Goal: Information Seeking & Learning: Find specific fact

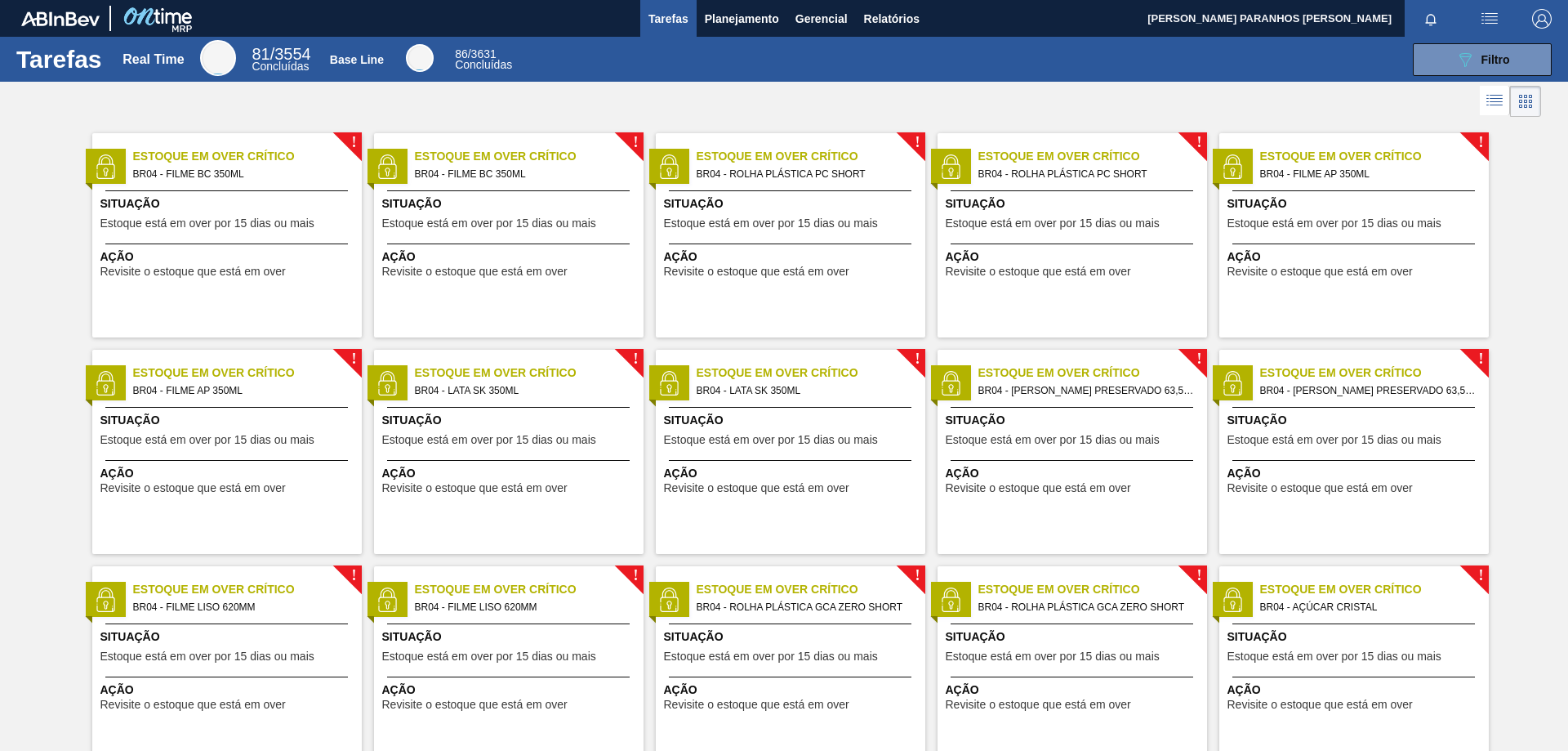
click at [1487, 21] on img "button" at bounding box center [1489, 19] width 20 height 20
click at [1541, 217] on div at bounding box center [784, 376] width 1568 height 751
click at [752, 21] on span "Planejamento" at bounding box center [741, 19] width 74 height 20
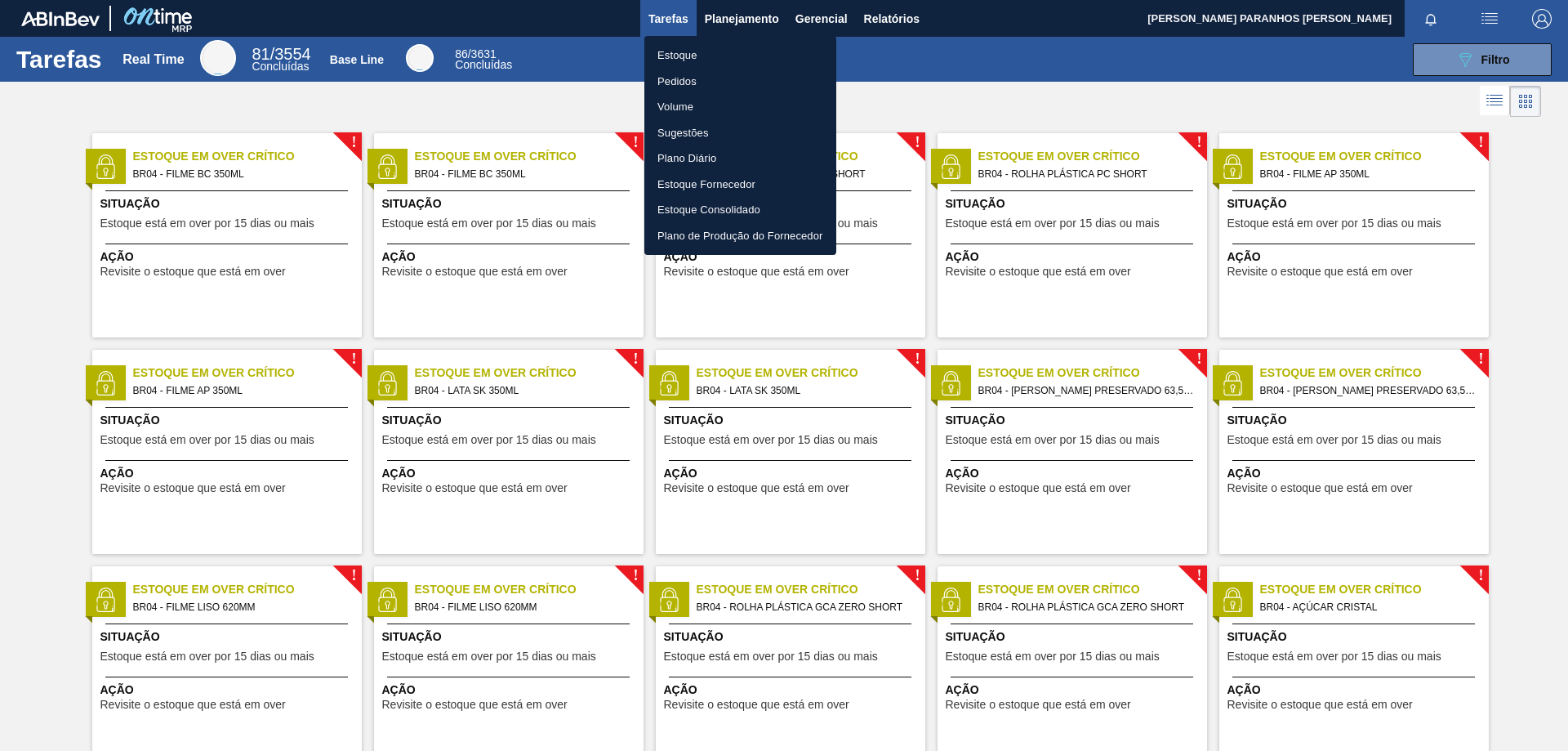
click at [708, 84] on li "Pedidos" at bounding box center [740, 81] width 192 height 27
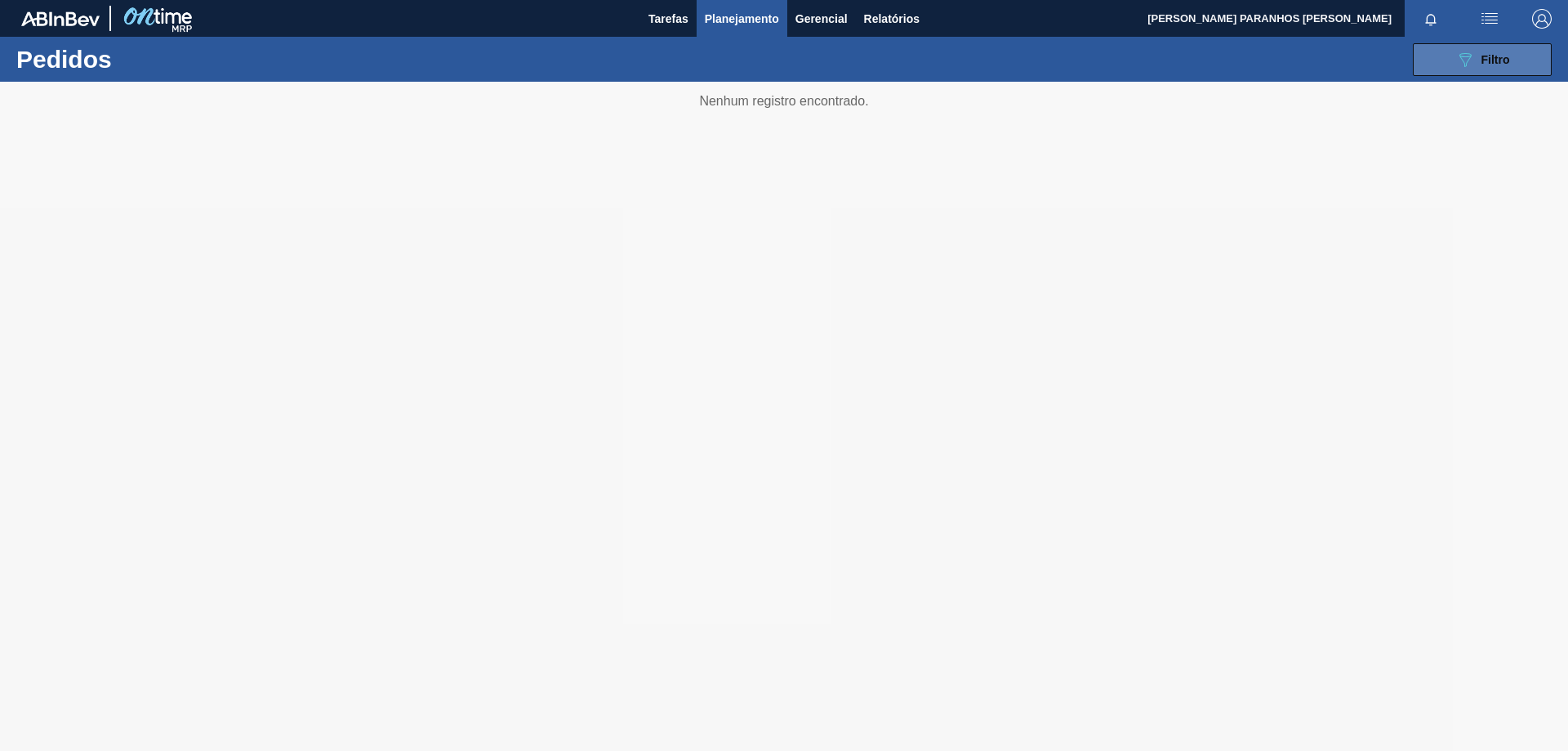
click at [1447, 62] on button "089F7B8B-B2A5-4AFE-B5C0-19BA573D28AC Filtro" at bounding box center [1483, 60] width 139 height 33
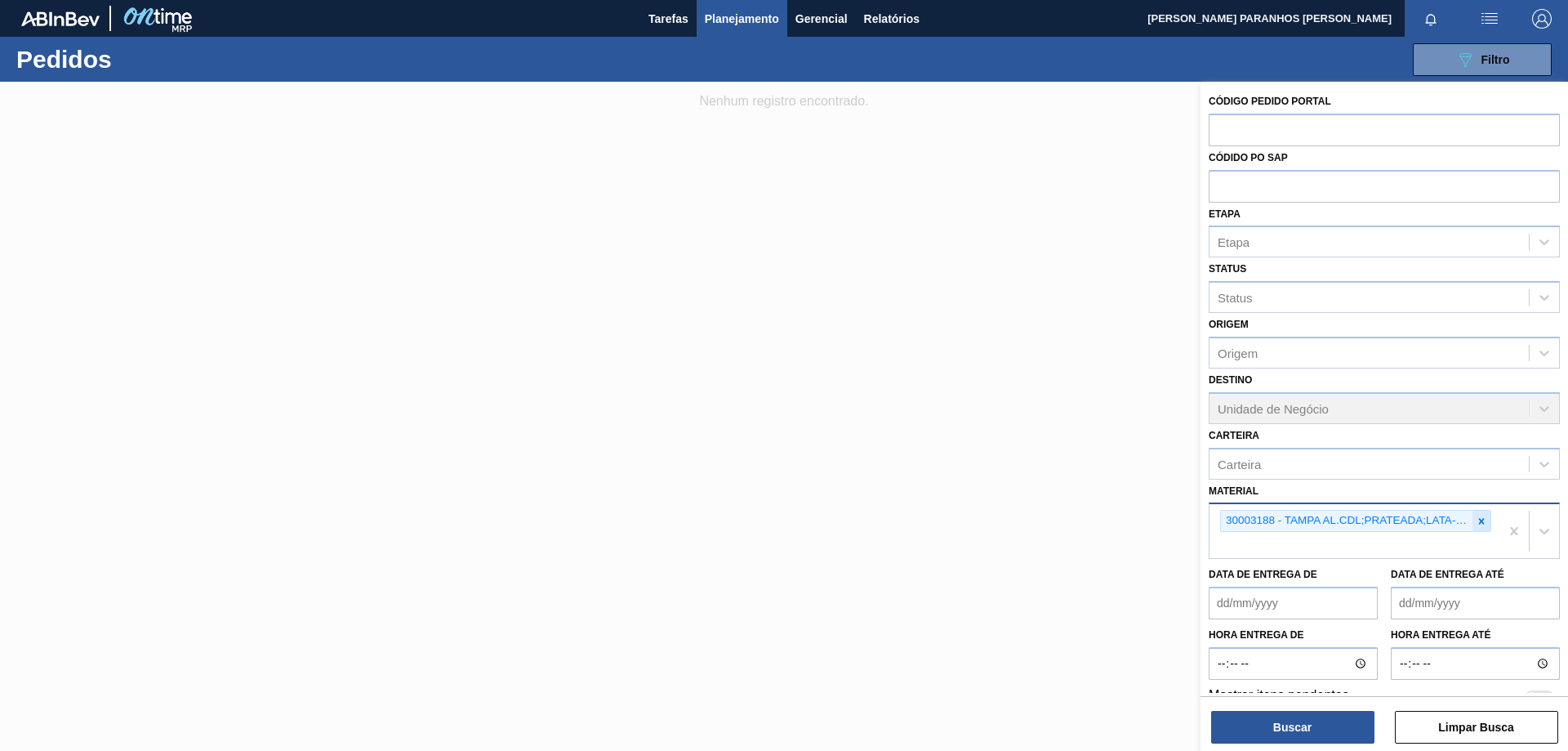
click at [1476, 523] on icon at bounding box center [1481, 521] width 11 height 11
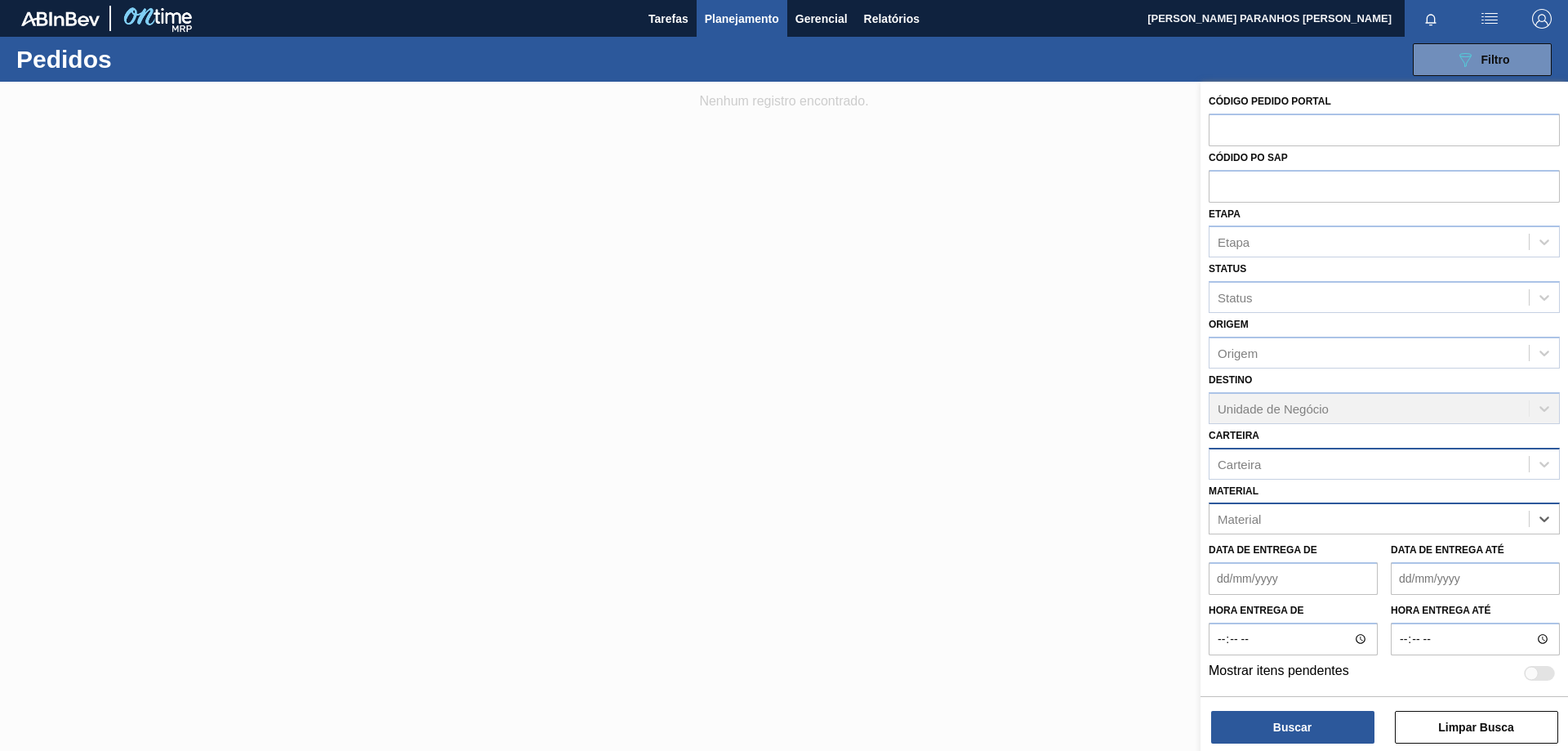
click at [1320, 470] on div "Carteira" at bounding box center [1369, 464] width 319 height 24
type input "m"
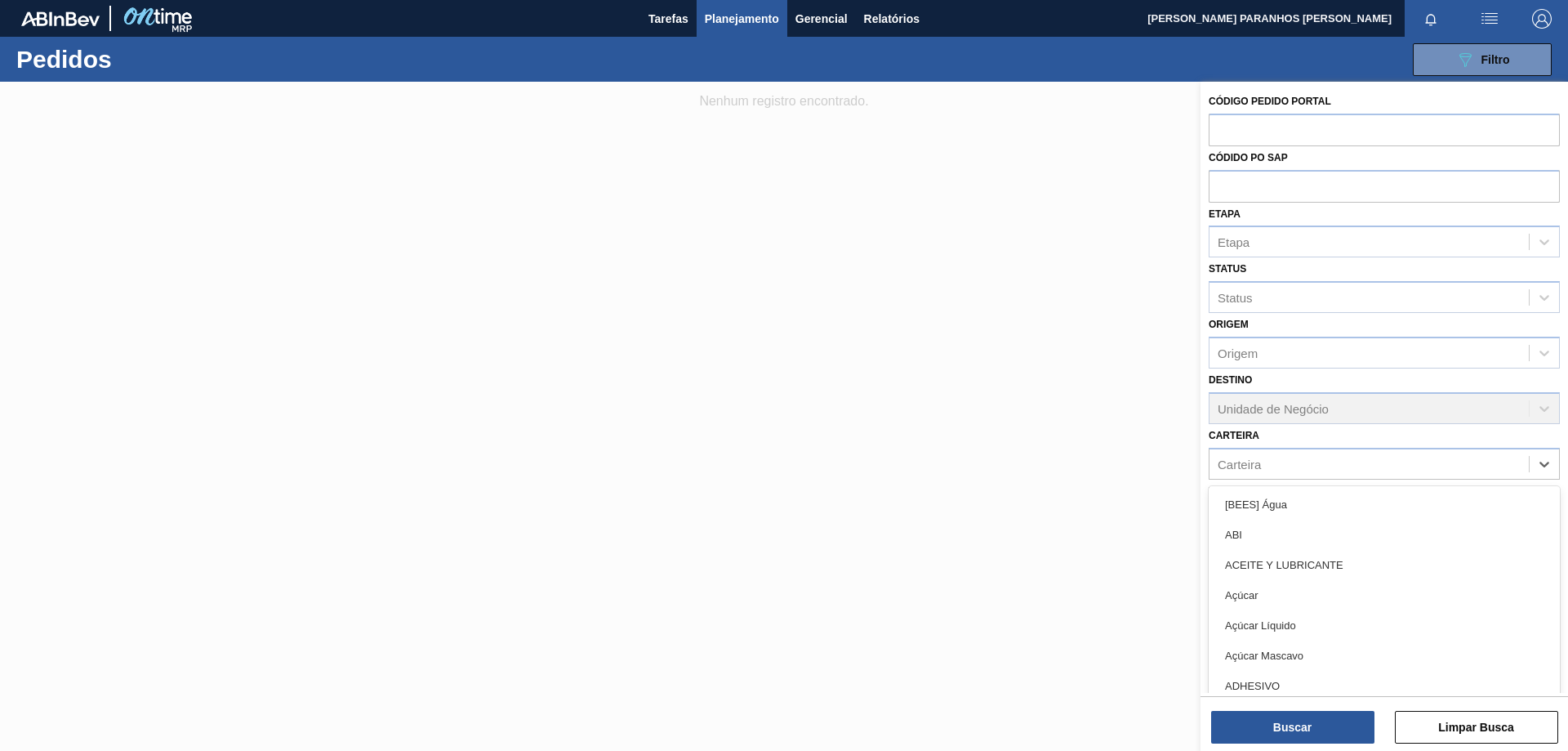
click at [1150, 480] on div at bounding box center [784, 458] width 1568 height 751
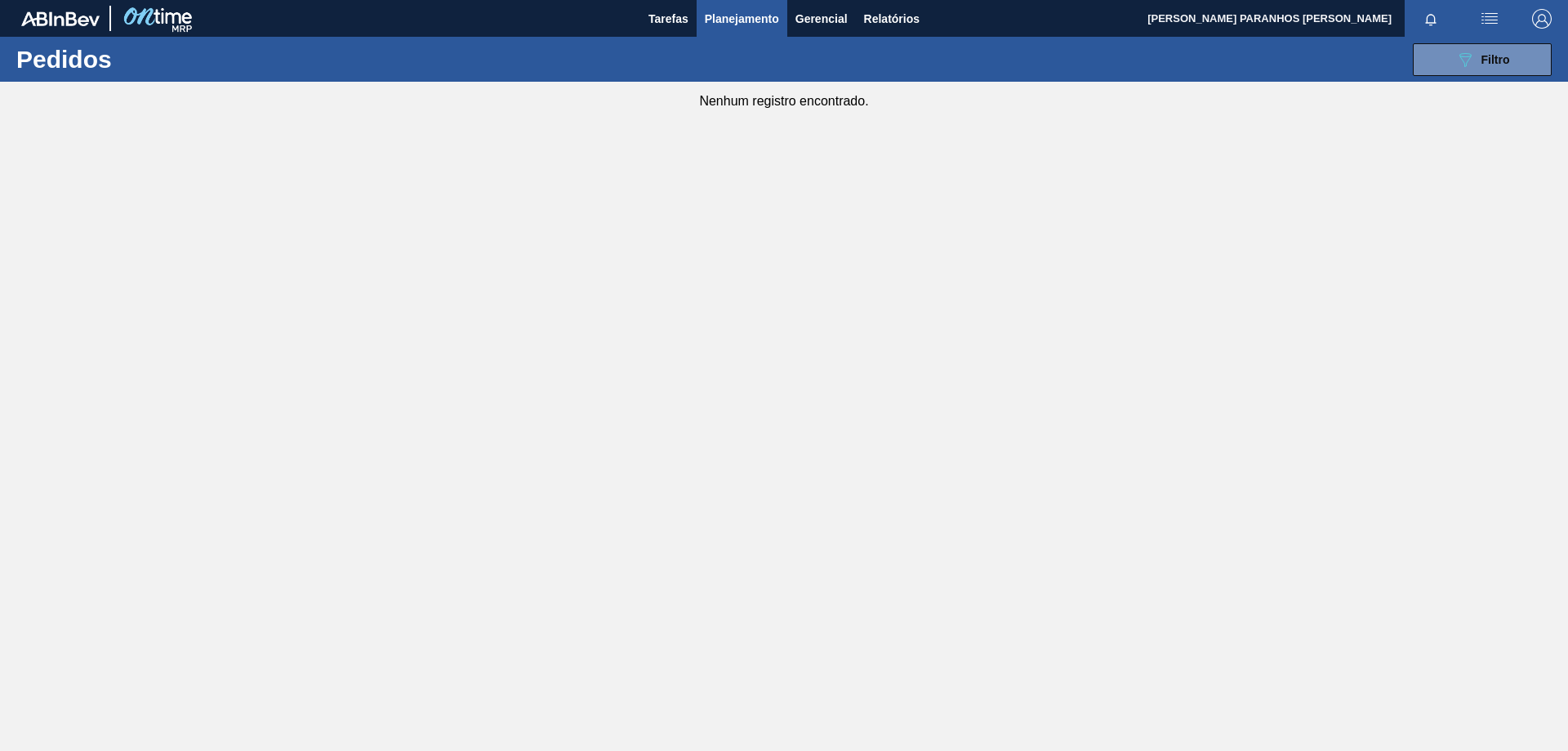
click at [1481, 16] on img "button" at bounding box center [1489, 19] width 20 height 20
click at [1484, 24] on div at bounding box center [784, 376] width 1568 height 751
click at [1487, 19] on img "button" at bounding box center [1489, 19] width 20 height 20
click at [1440, 180] on div at bounding box center [784, 376] width 1568 height 751
click at [1487, 60] on span "Filtro" at bounding box center [1495, 59] width 28 height 13
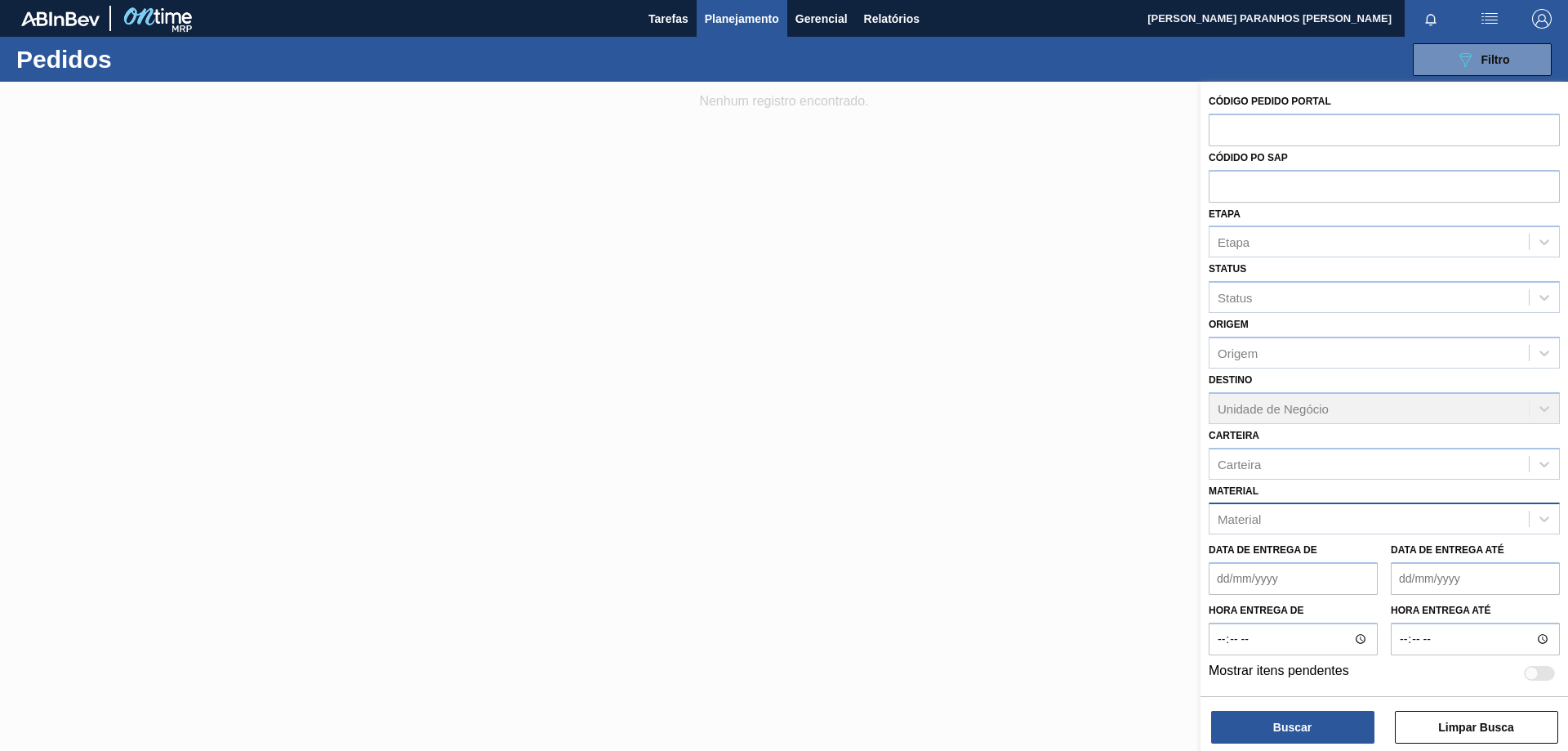
click at [1322, 515] on div "Material" at bounding box center [1369, 519] width 319 height 24
type input "mosto"
click at [1359, 556] on div "41119 - MOSTO CERVEJEIRO CONCENT.ESCURO ENVASADO" at bounding box center [1384, 559] width 351 height 30
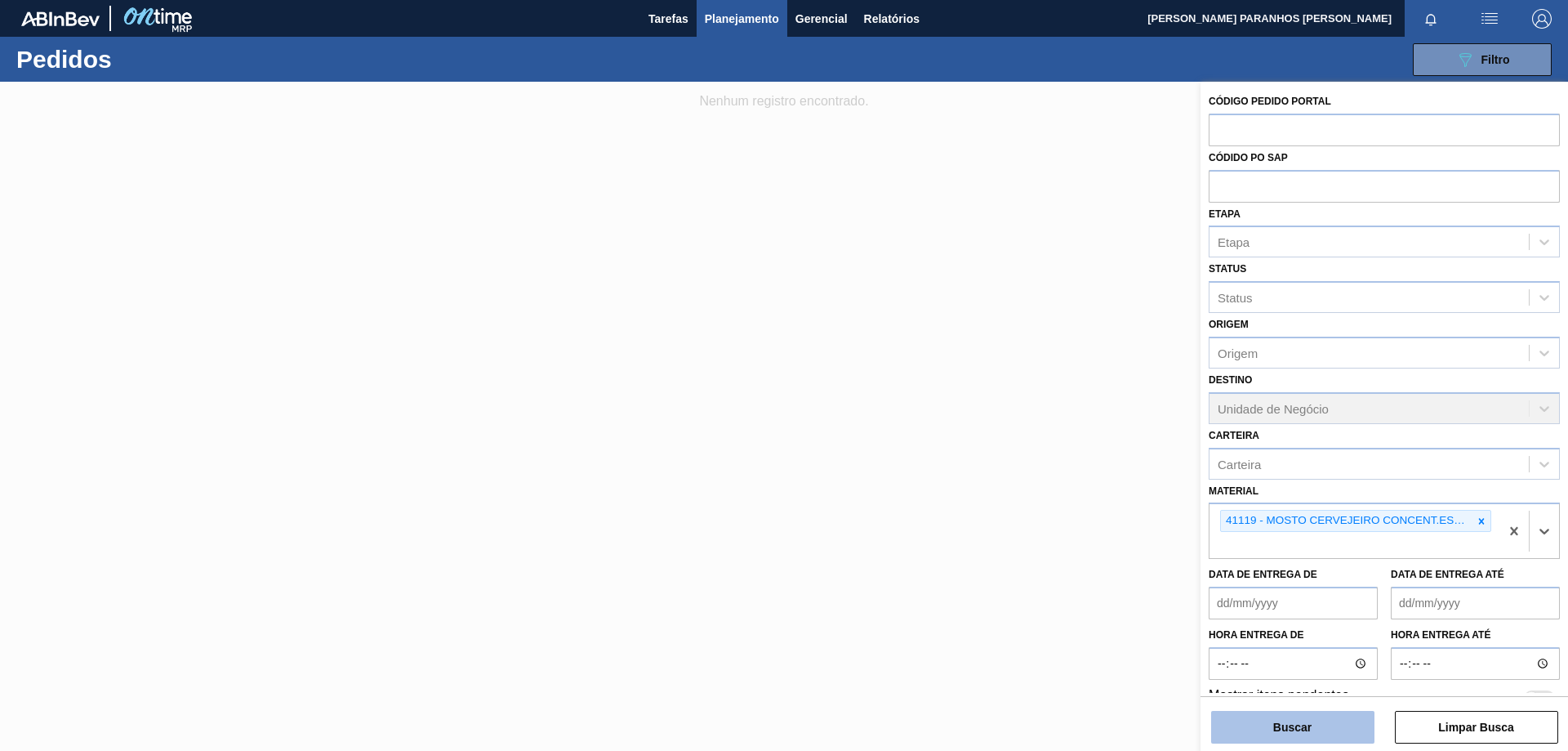
click at [1353, 726] on button "Buscar" at bounding box center [1293, 727] width 163 height 33
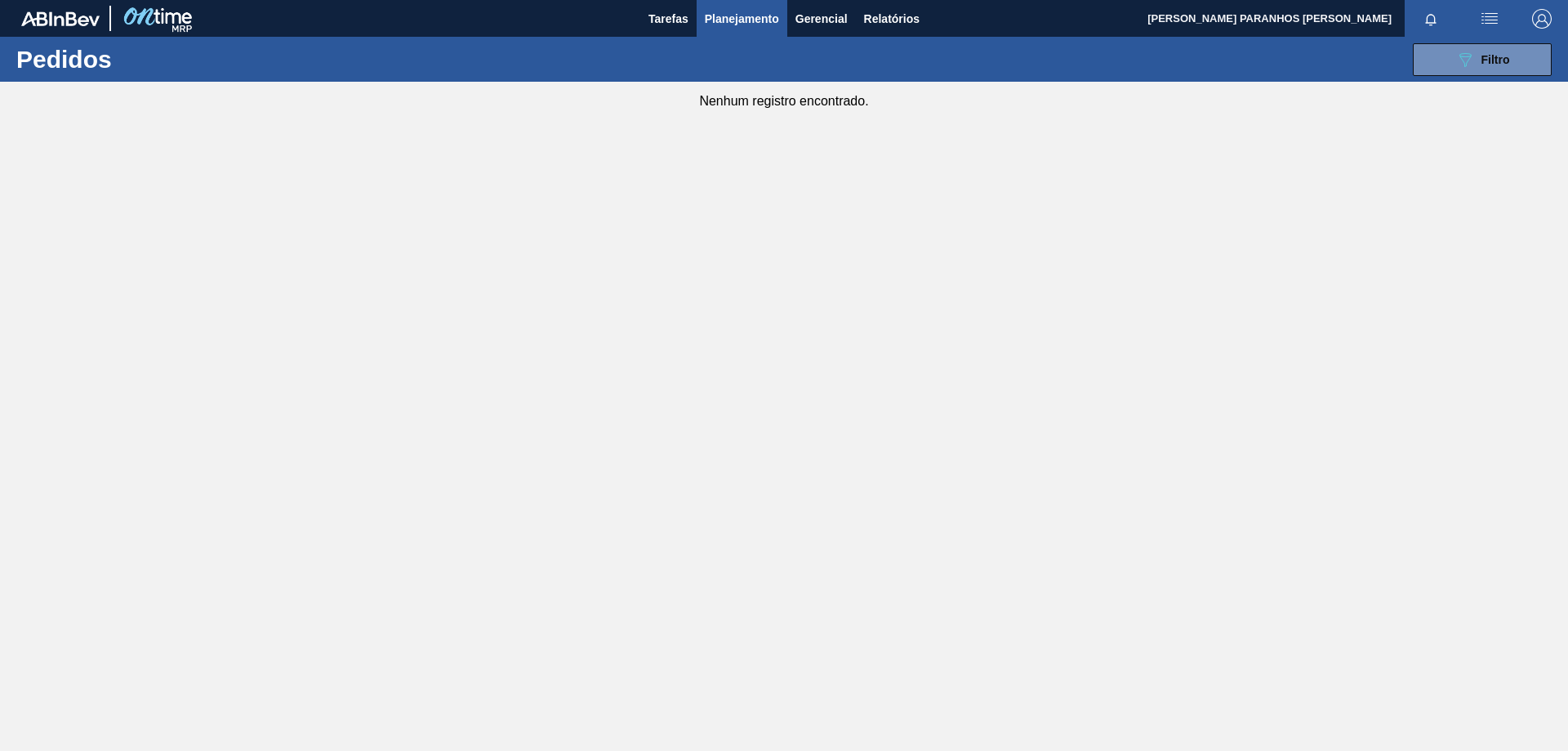
click at [1486, 17] on img "button" at bounding box center [1489, 19] width 20 height 20
click at [1441, 217] on div at bounding box center [784, 376] width 1568 height 751
click at [1500, 51] on div "089F7B8B-B2A5-4AFE-B5C0-19BA573D28AC Filtro" at bounding box center [1483, 59] width 55 height 20
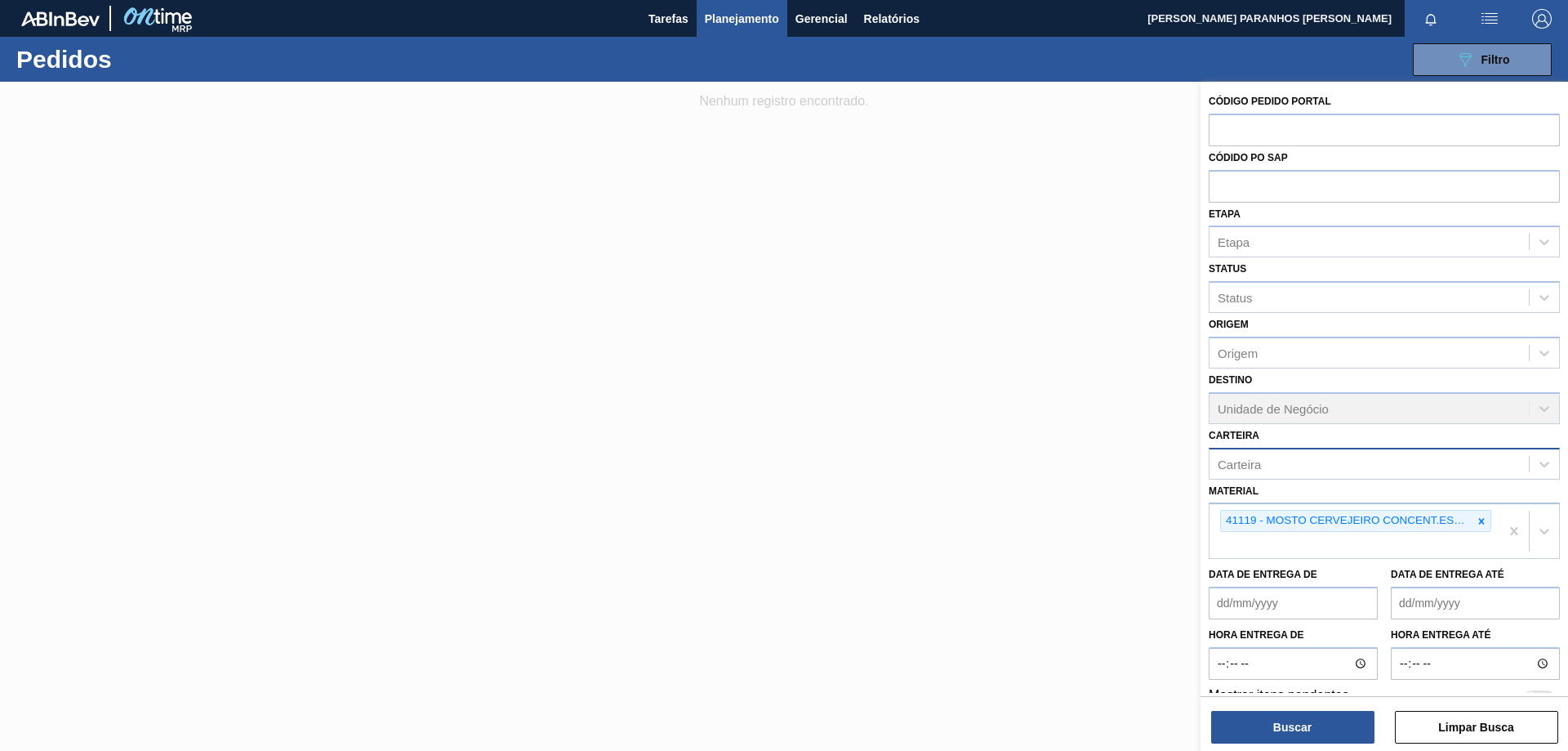
click at [1344, 464] on div "Carteira" at bounding box center [1369, 464] width 319 height 24
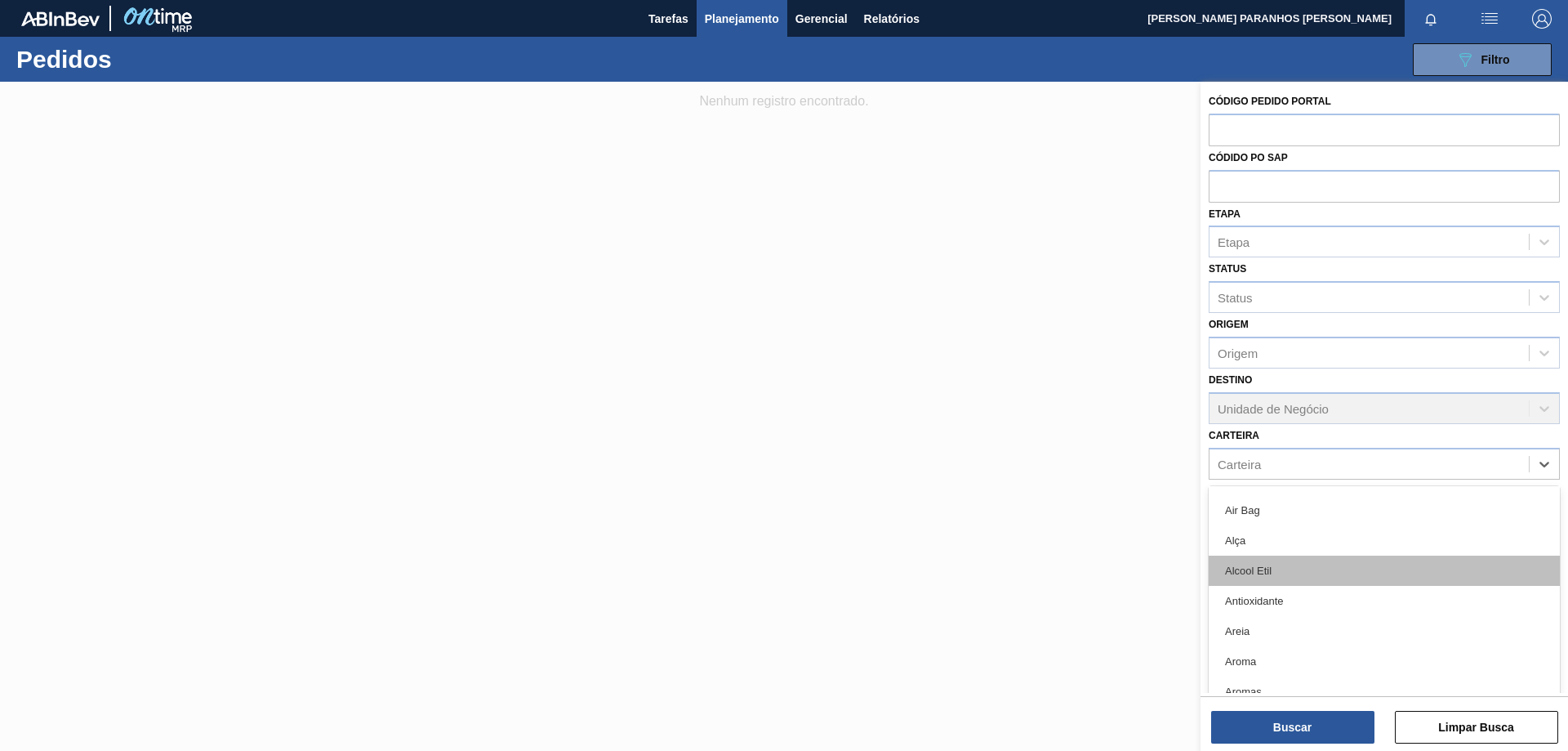
scroll to position [409, 0]
click at [1118, 593] on div at bounding box center [784, 458] width 1568 height 751
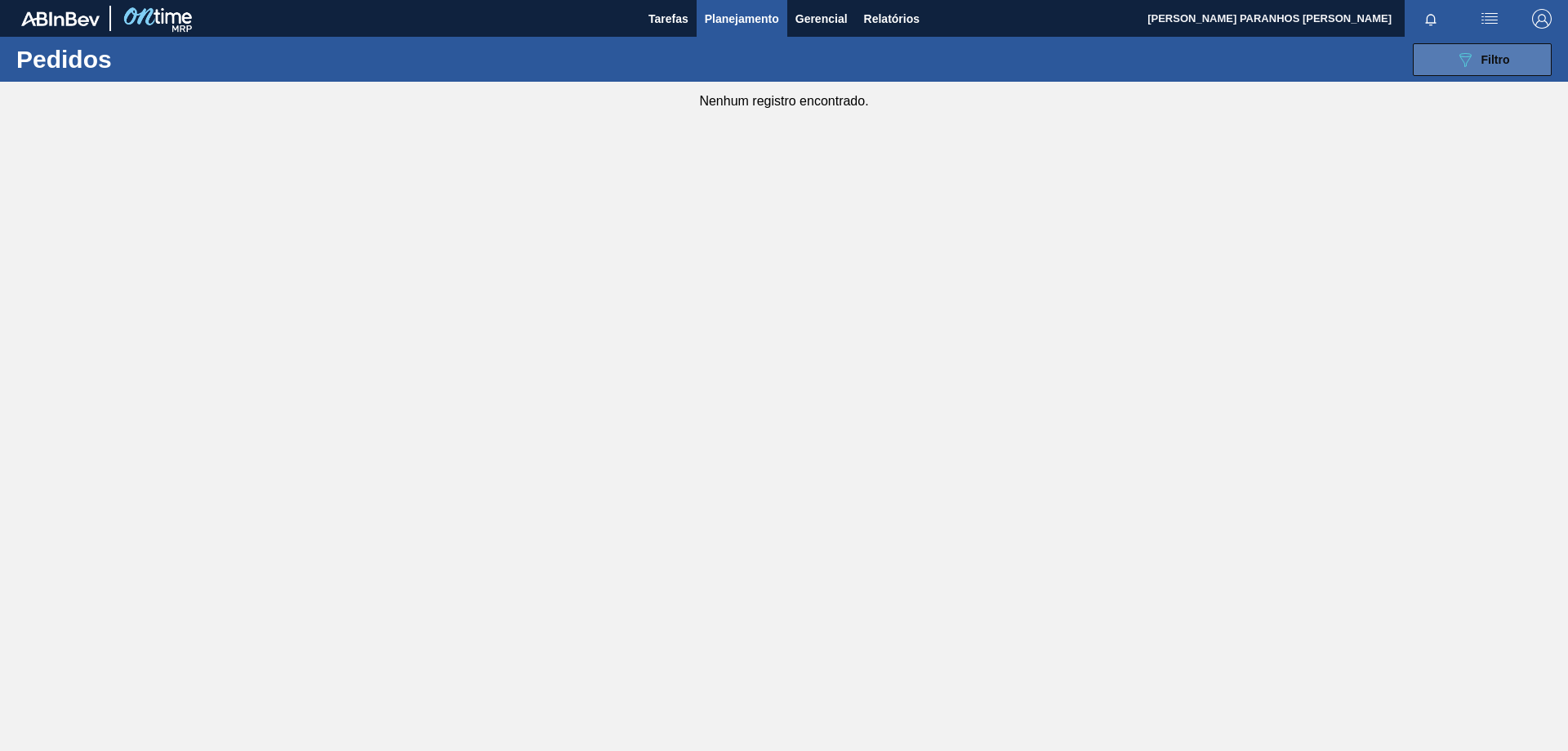
click at [1488, 71] on button "089F7B8B-B2A5-4AFE-B5C0-19BA573D28AC Filtro" at bounding box center [1483, 60] width 139 height 33
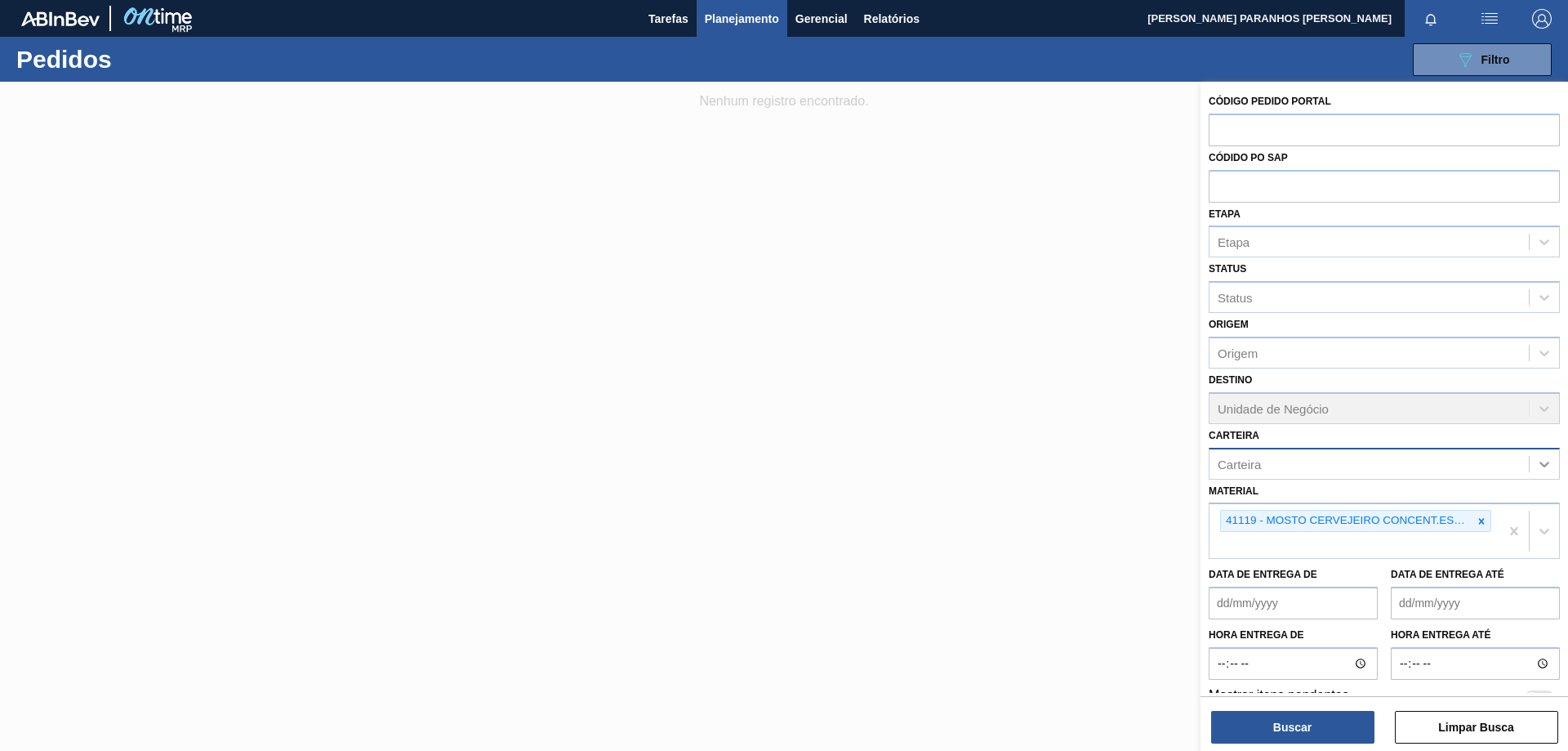
click at [1541, 460] on icon at bounding box center [1544, 464] width 16 height 16
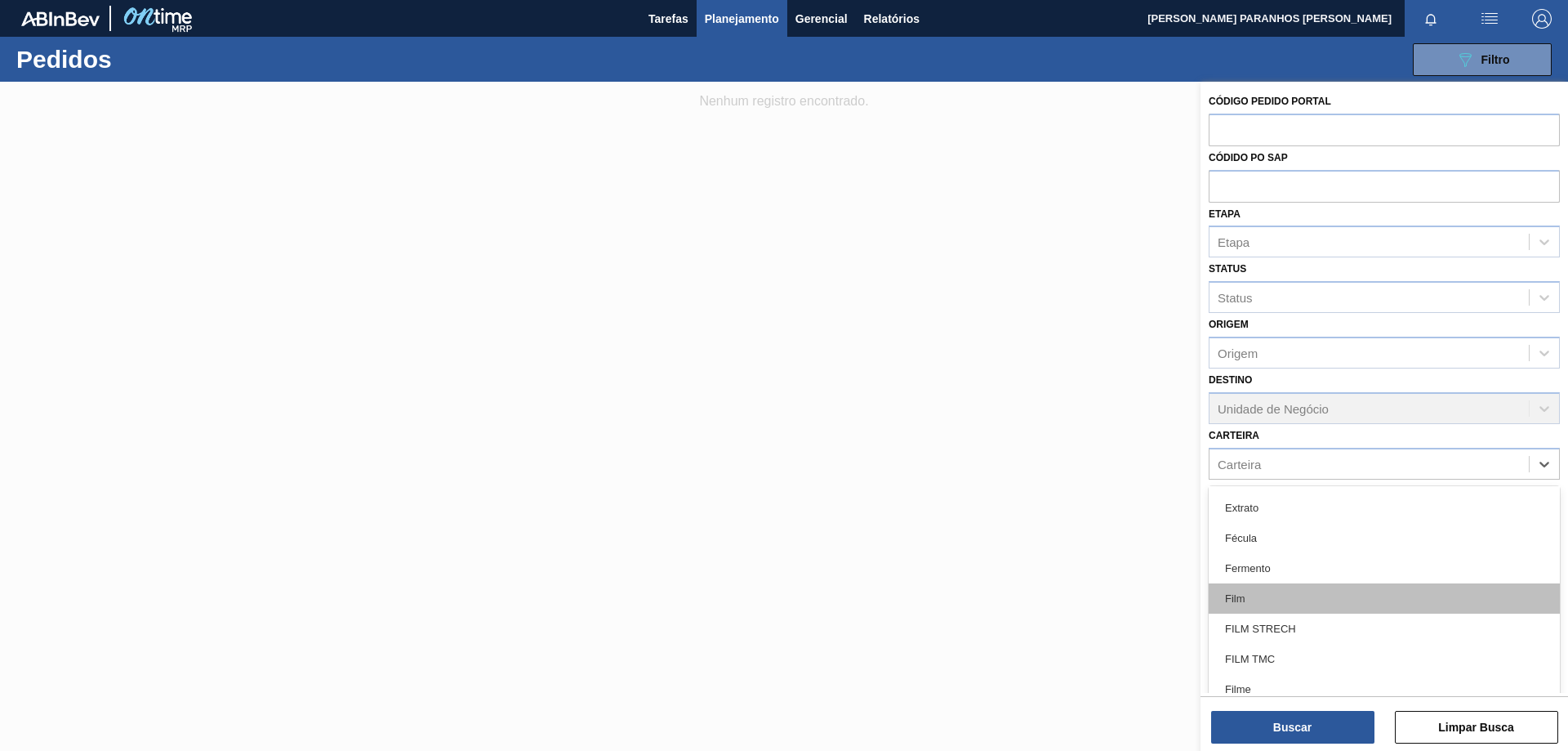
scroll to position [2243, 0]
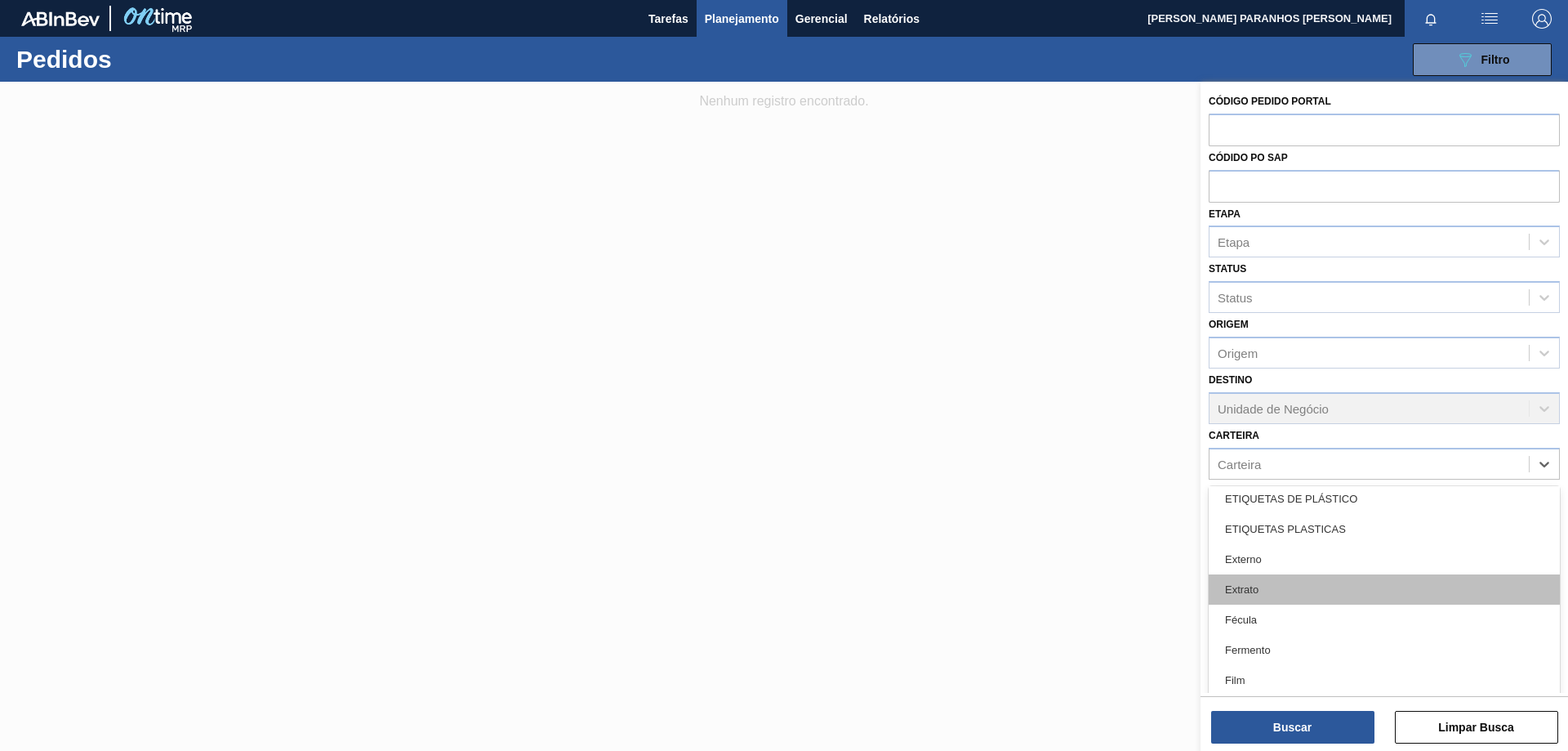
click at [1364, 589] on div "Extrato" at bounding box center [1384, 589] width 351 height 30
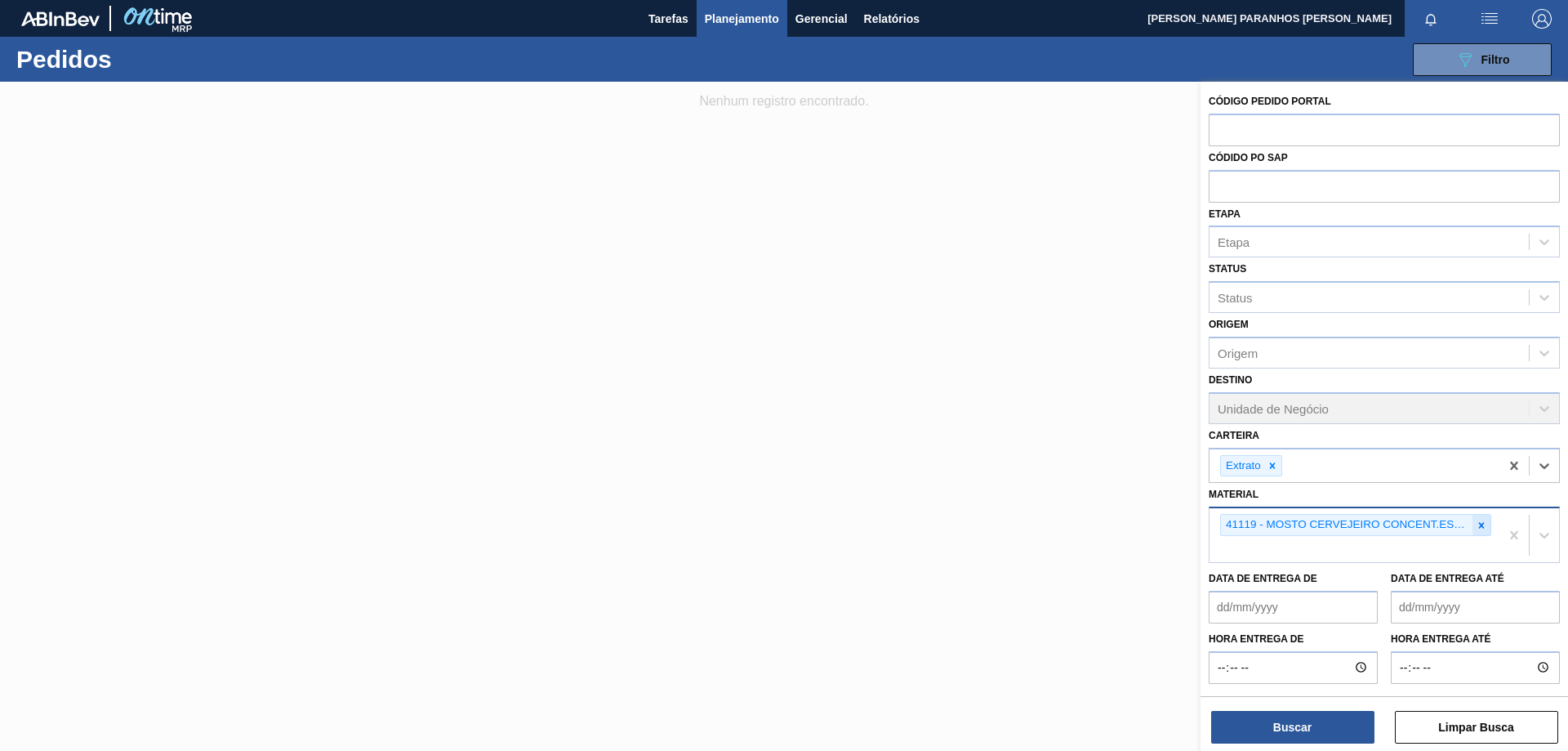
click at [1477, 523] on icon at bounding box center [1481, 525] width 11 height 11
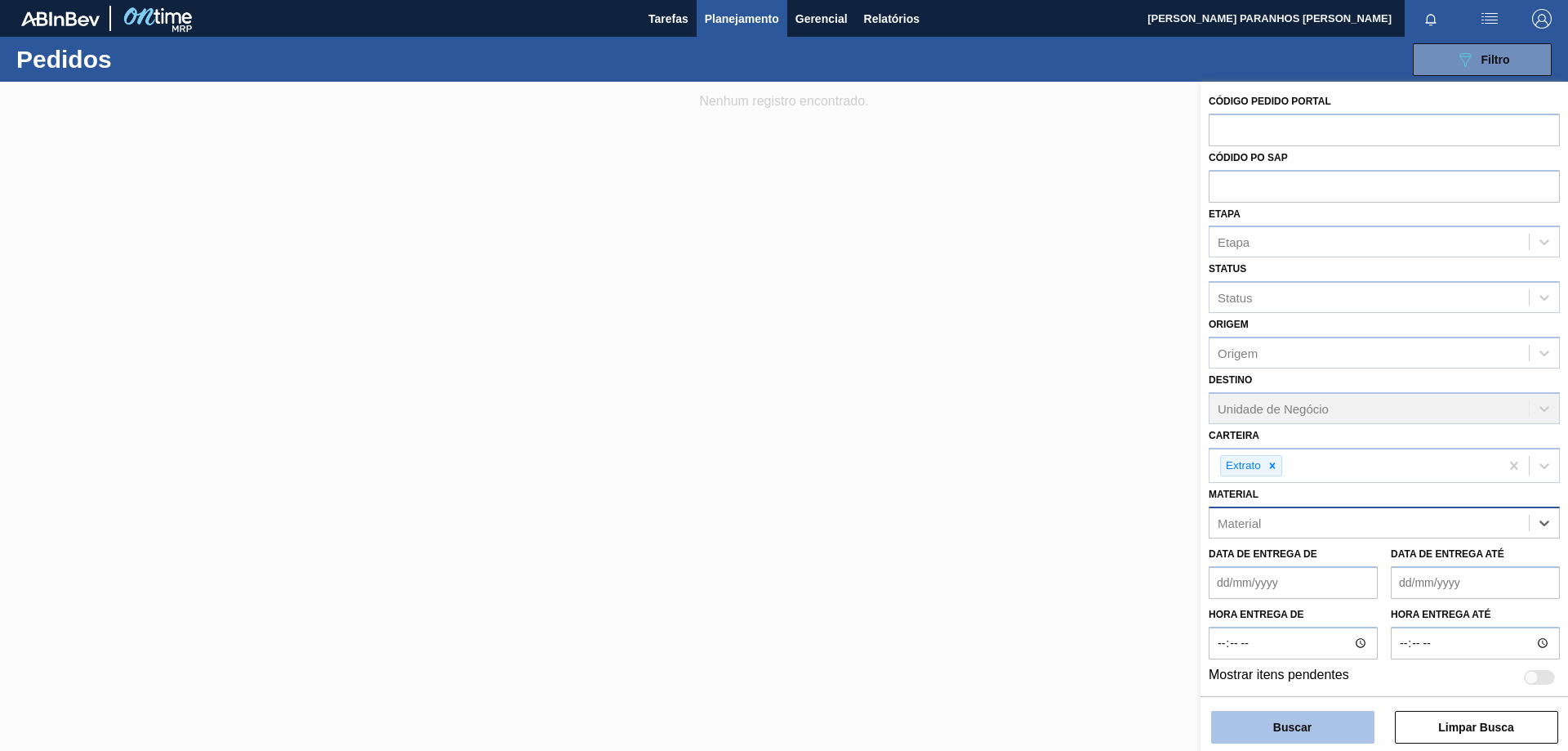
click at [1332, 735] on button "Buscar" at bounding box center [1293, 727] width 163 height 33
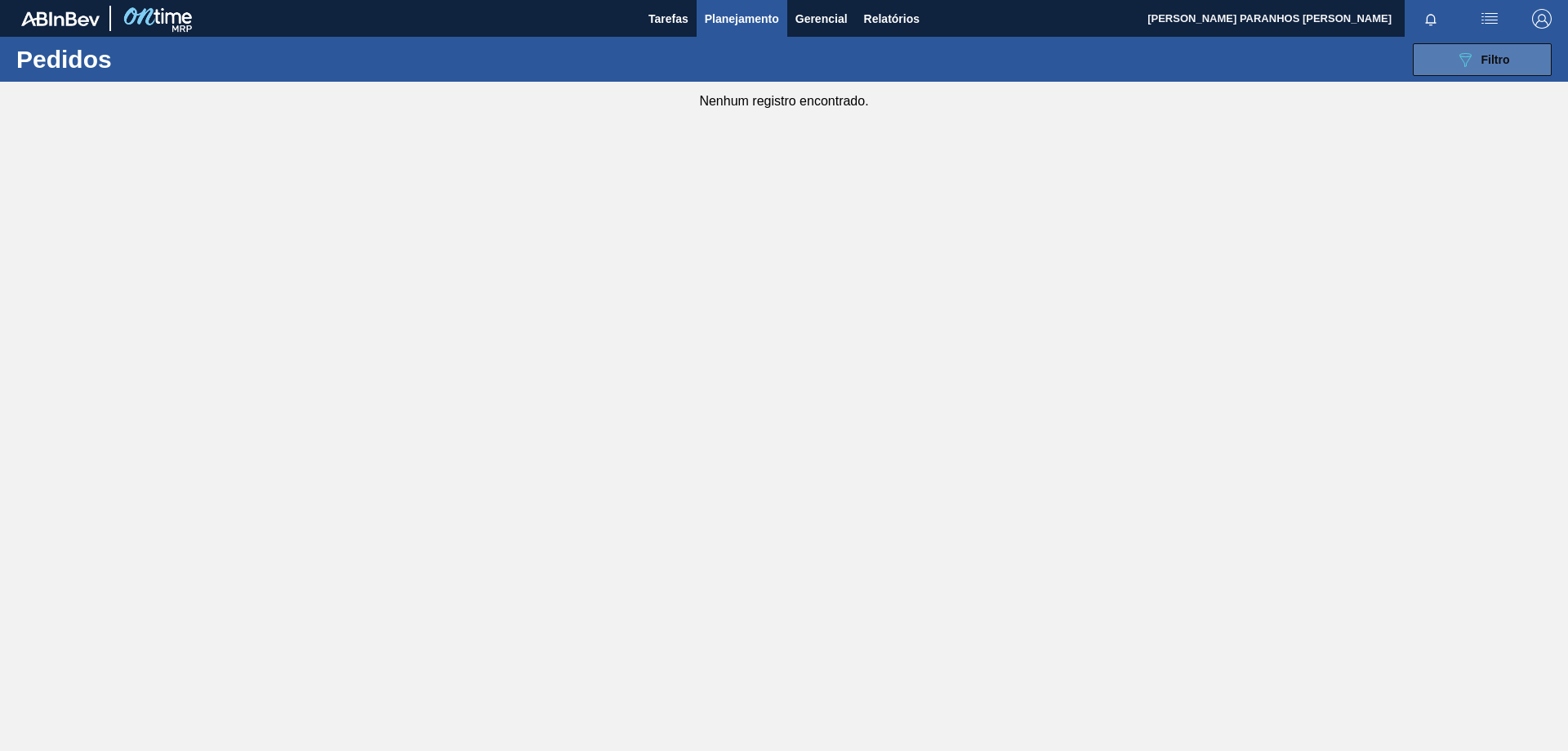
click at [1478, 57] on div "089F7B8B-B2A5-4AFE-B5C0-19BA573D28AC Filtro" at bounding box center [1483, 59] width 55 height 20
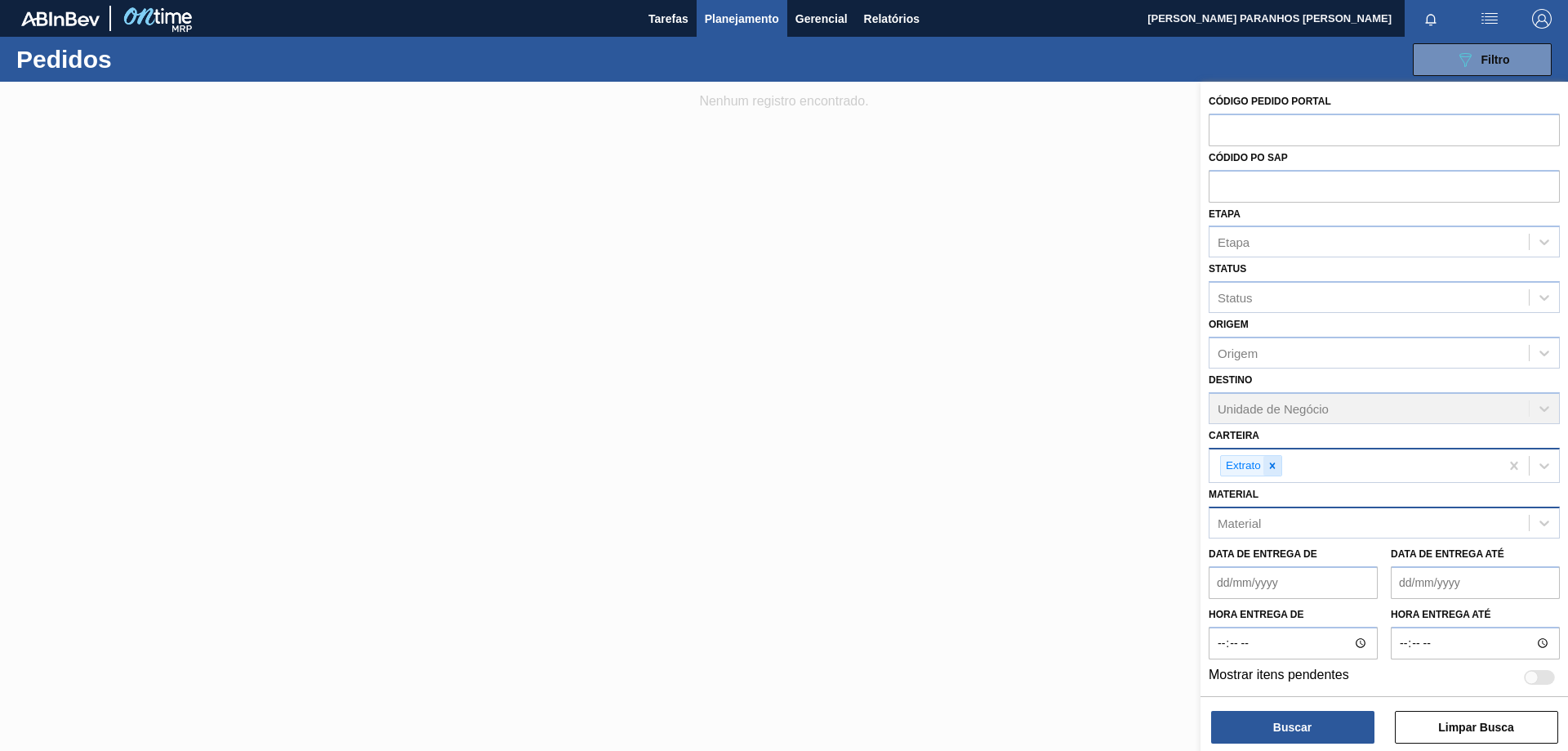
click at [1273, 469] on icon at bounding box center [1272, 465] width 11 height 11
click at [1545, 459] on icon at bounding box center [1544, 464] width 16 height 16
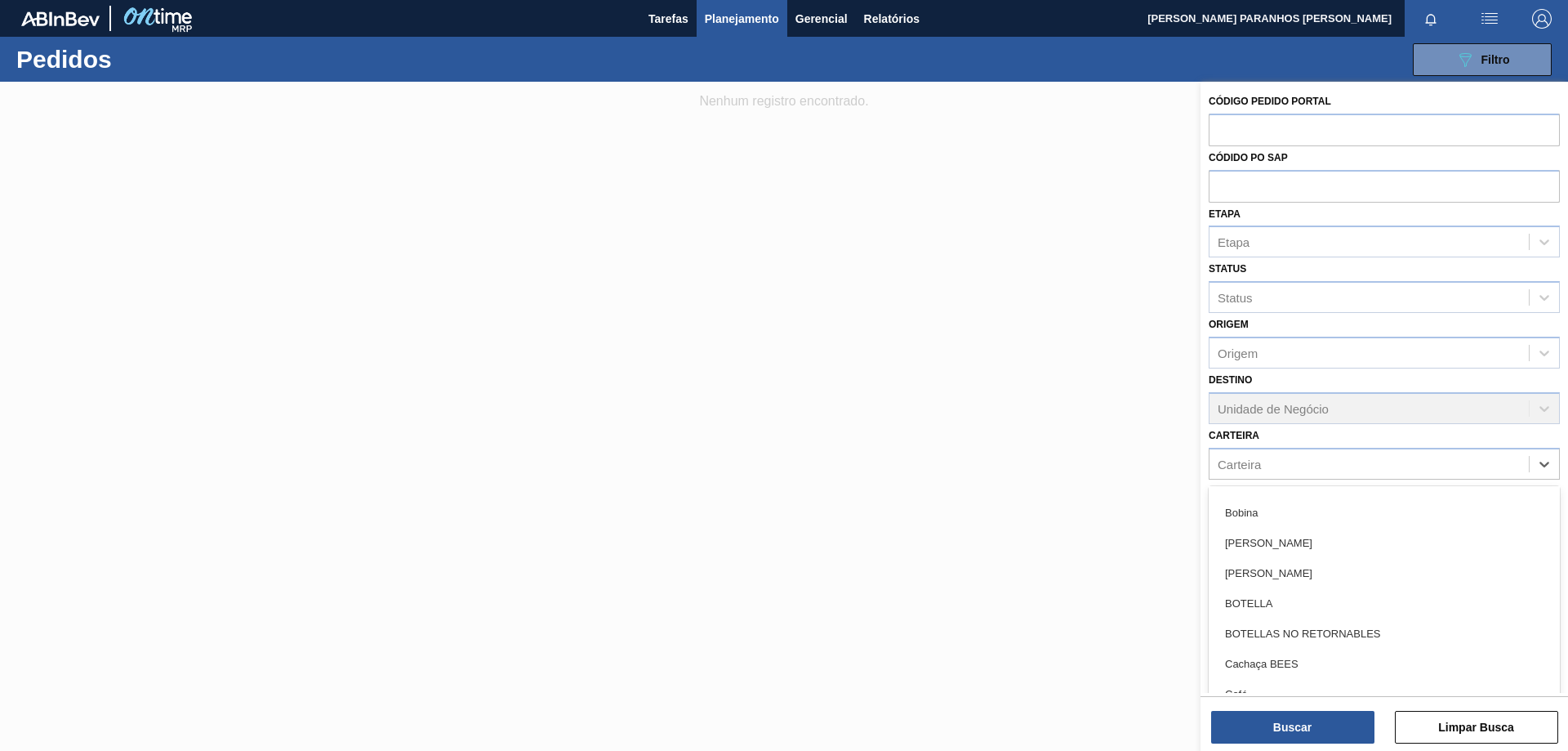
scroll to position [1144, 0]
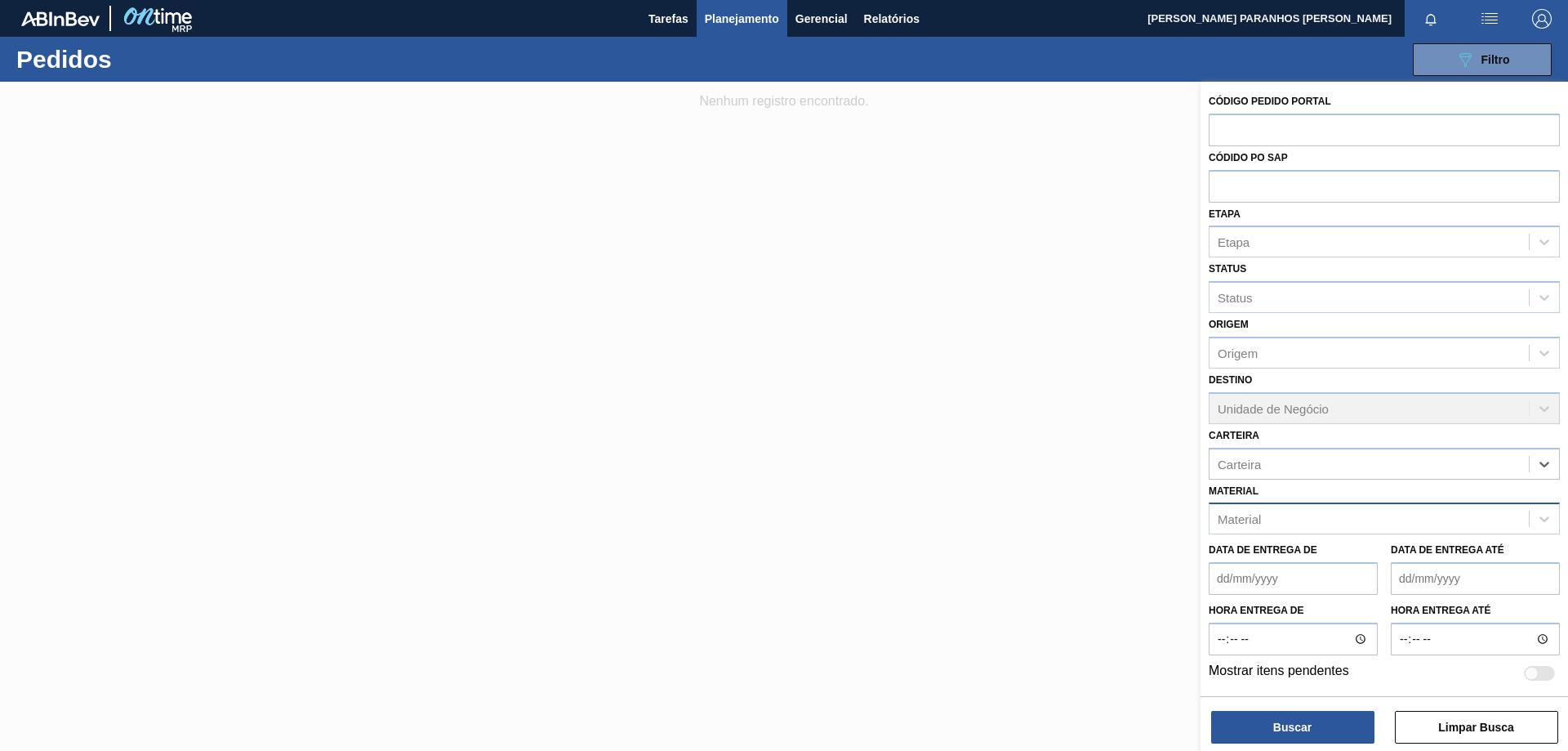
click at [1280, 516] on div "Material" at bounding box center [1369, 519] width 319 height 24
type input "MOSTO"
click at [1272, 545] on div "41119 - MOSTO CERVEJEIRO CONCENT.ESCURO ENVASADO" at bounding box center [1384, 559] width 351 height 30
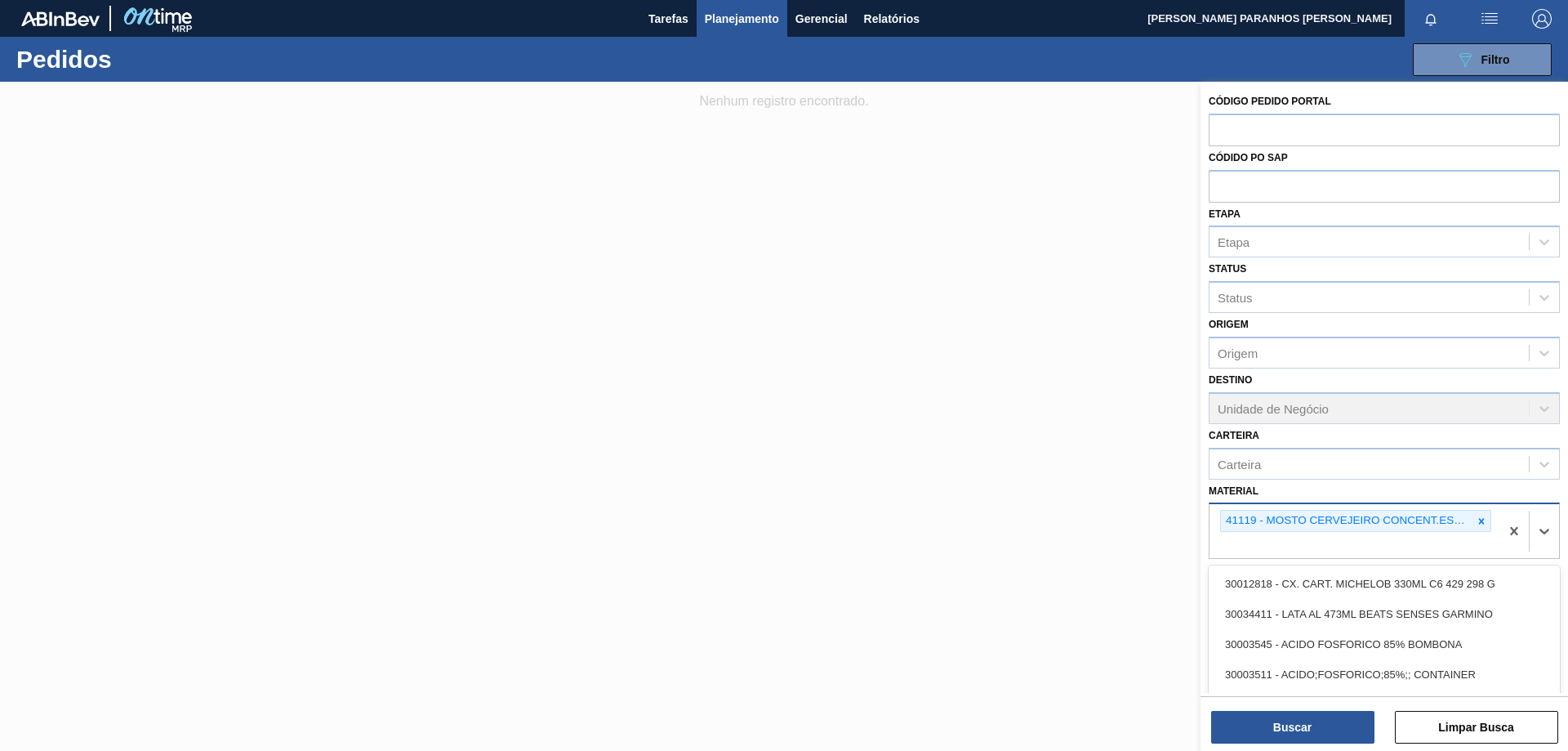
click at [1252, 521] on div "41119 - MOSTO CERVEJEIRO CONCENT.ESCURO ENVASADO" at bounding box center [1347, 521] width 251 height 21
click at [1541, 456] on icon at bounding box center [1544, 464] width 16 height 16
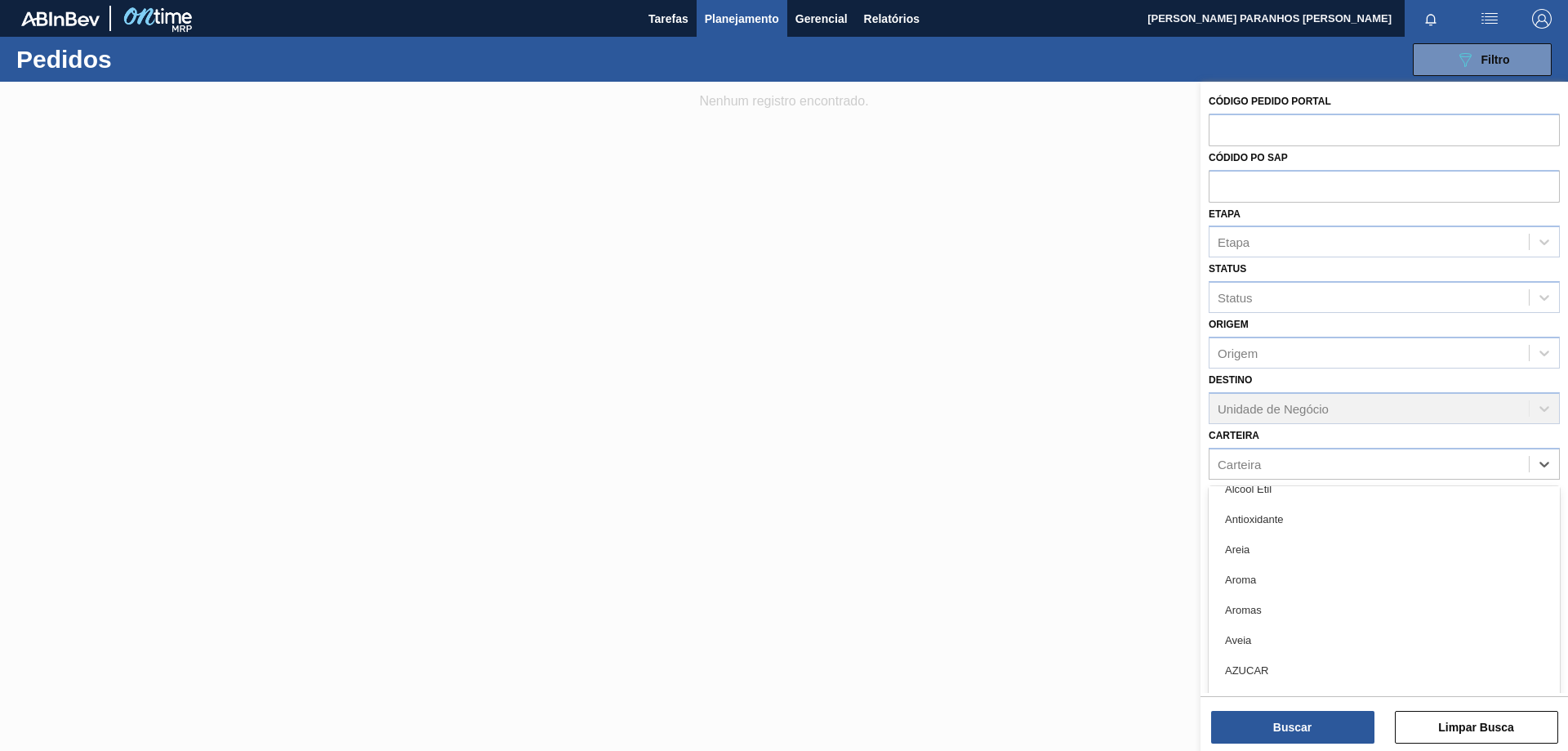
scroll to position [490, 0]
click at [1335, 452] on div "Carteira" at bounding box center [1369, 464] width 319 height 24
click at [1324, 584] on div "Aroma" at bounding box center [1384, 579] width 351 height 30
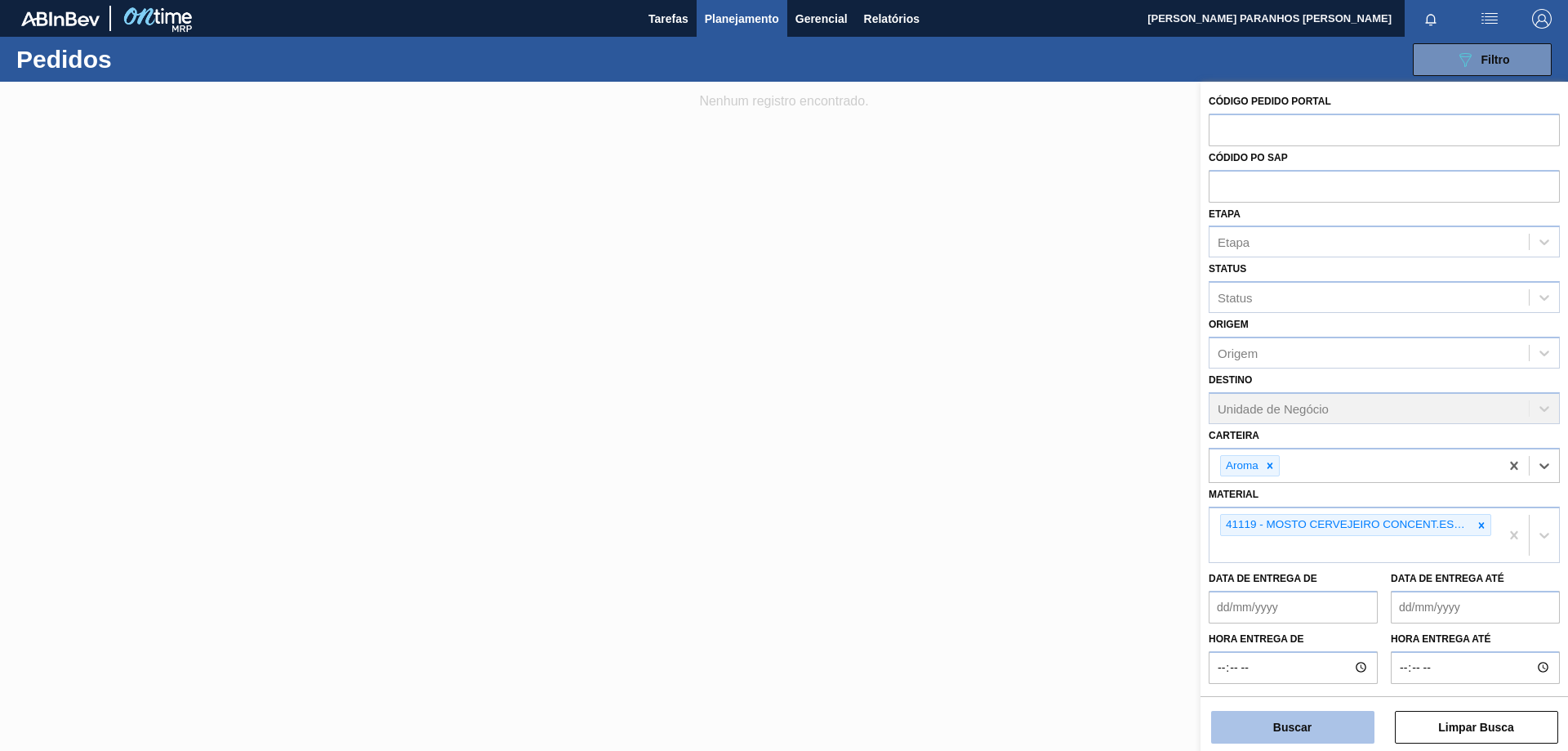
click at [1327, 721] on button "Buscar" at bounding box center [1293, 727] width 163 height 33
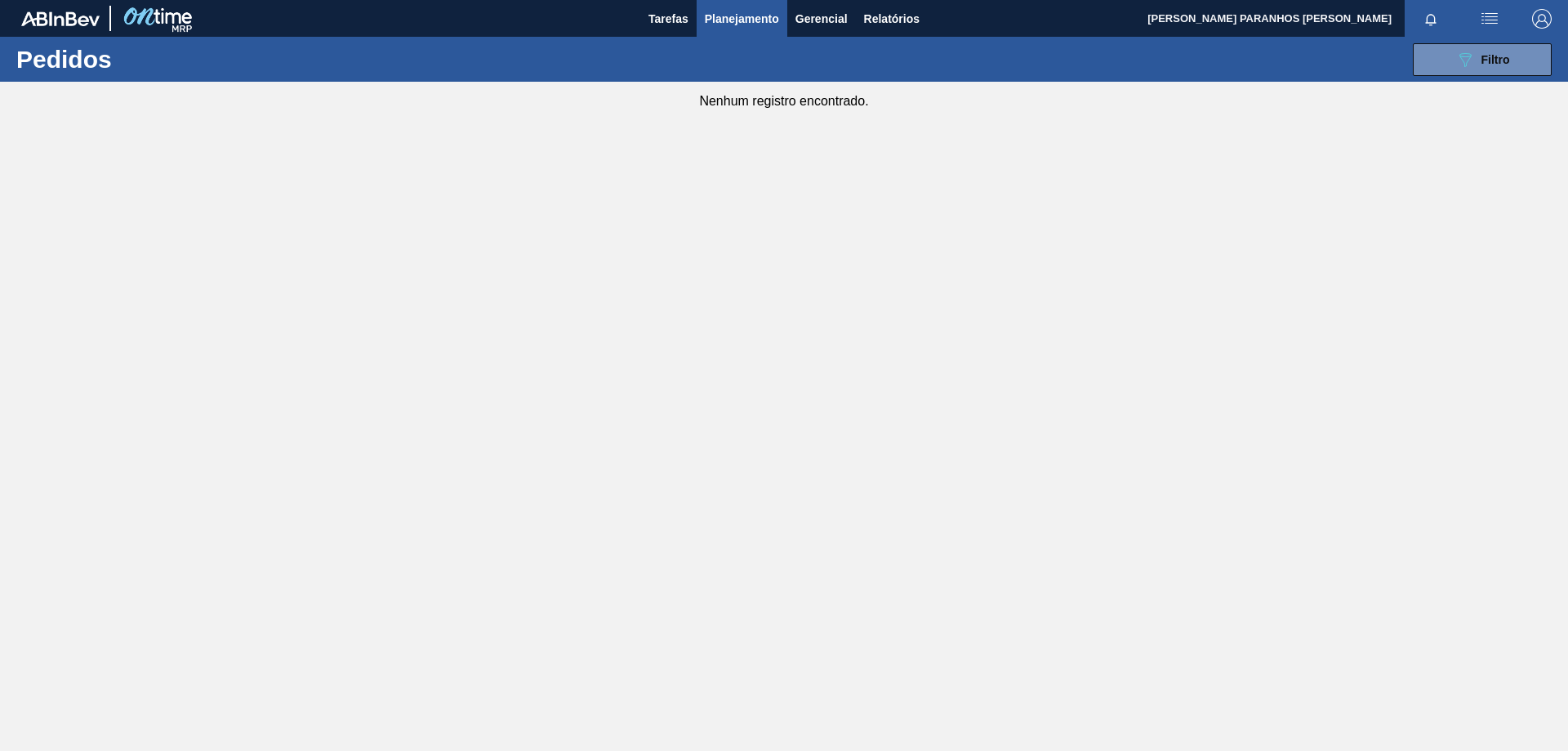
click at [1438, 79] on div "089F7B8B-B2A5-4AFE-B5C0-19BA573D28AC Filtro Código Pedido Portal Códido PO SAP …" at bounding box center [911, 59] width 1300 height 49
click at [1439, 66] on button "089F7B8B-B2A5-4AFE-B5C0-19BA573D28AC Filtro" at bounding box center [1483, 60] width 139 height 33
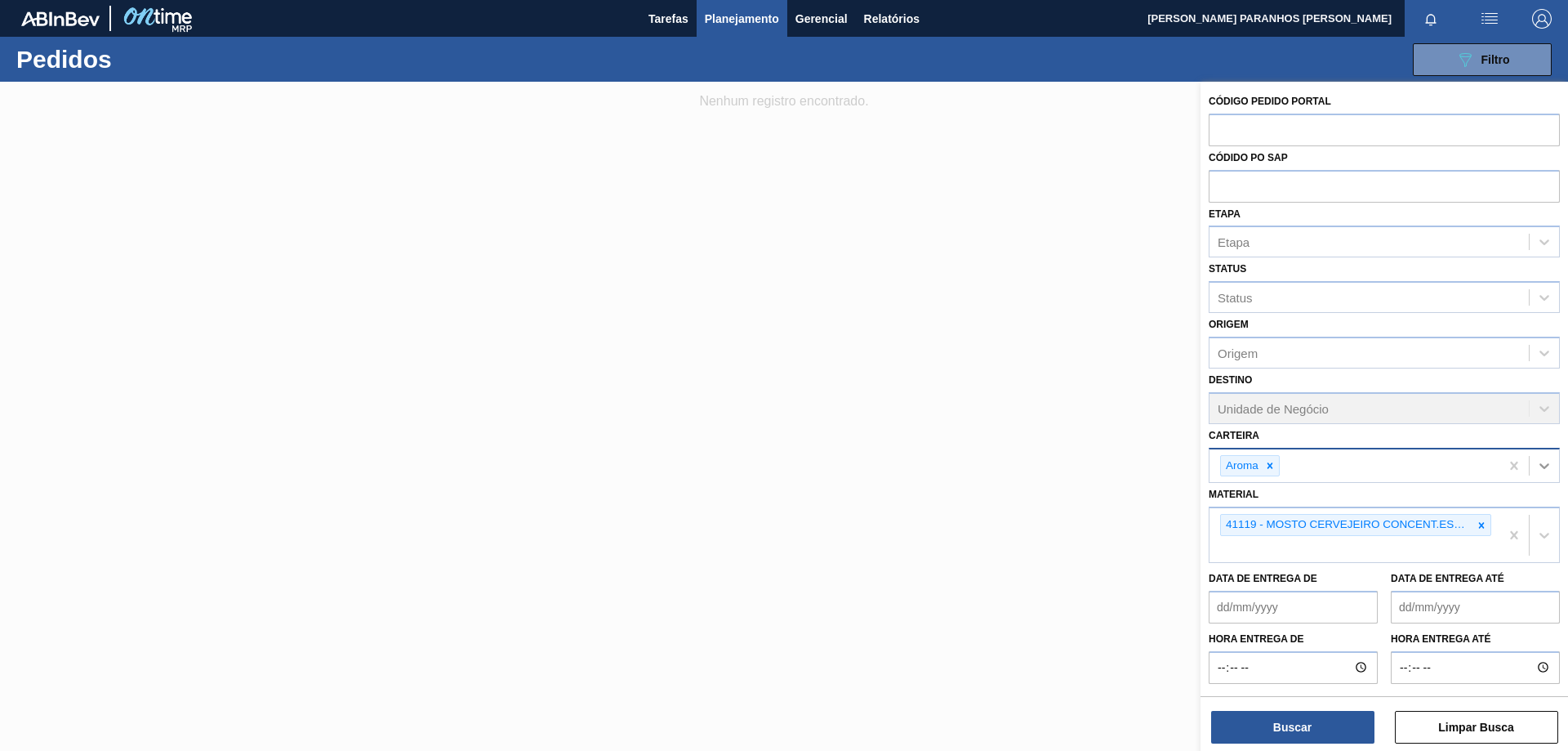
click at [1536, 460] on icon at bounding box center [1544, 465] width 16 height 16
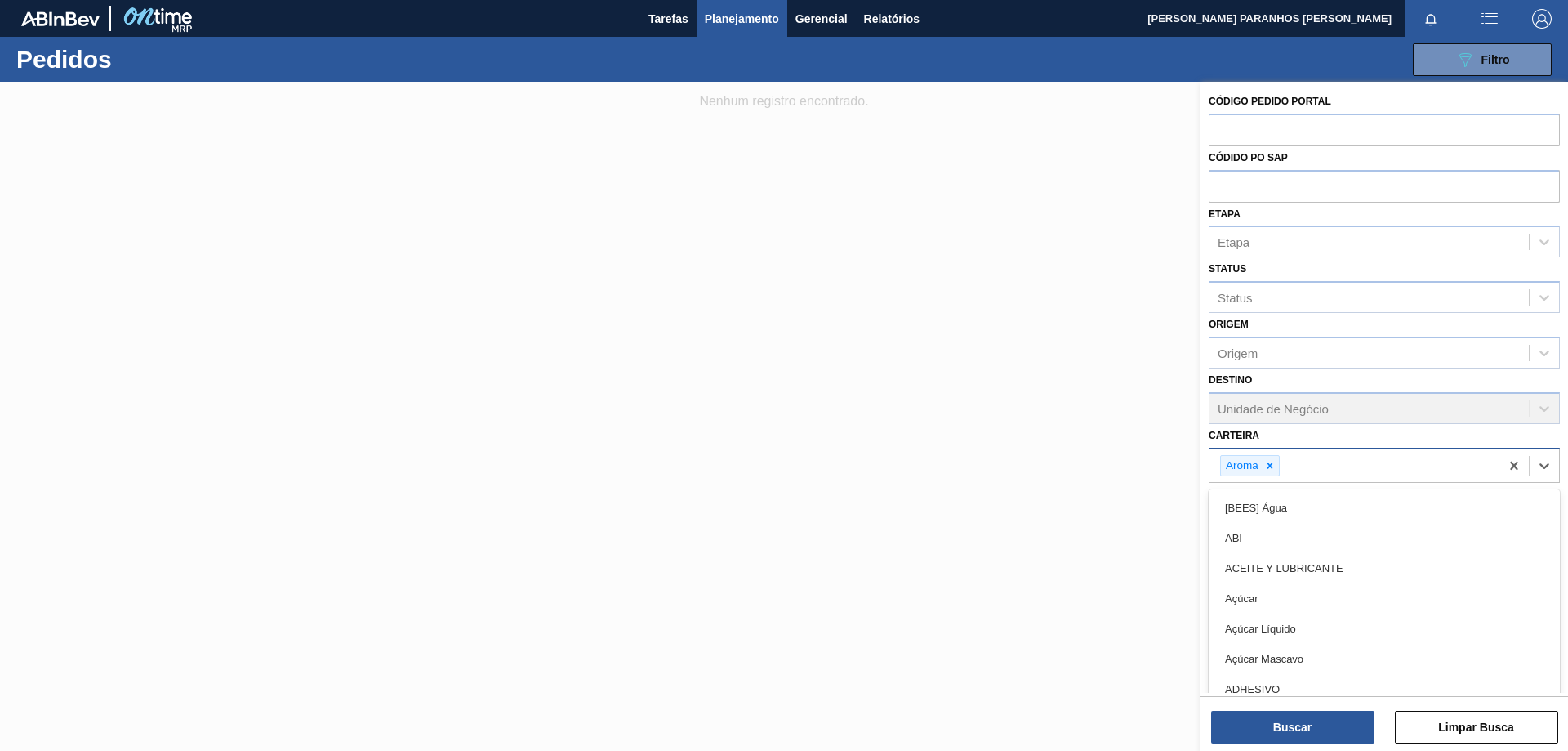
click at [1268, 466] on icon at bounding box center [1270, 465] width 11 height 11
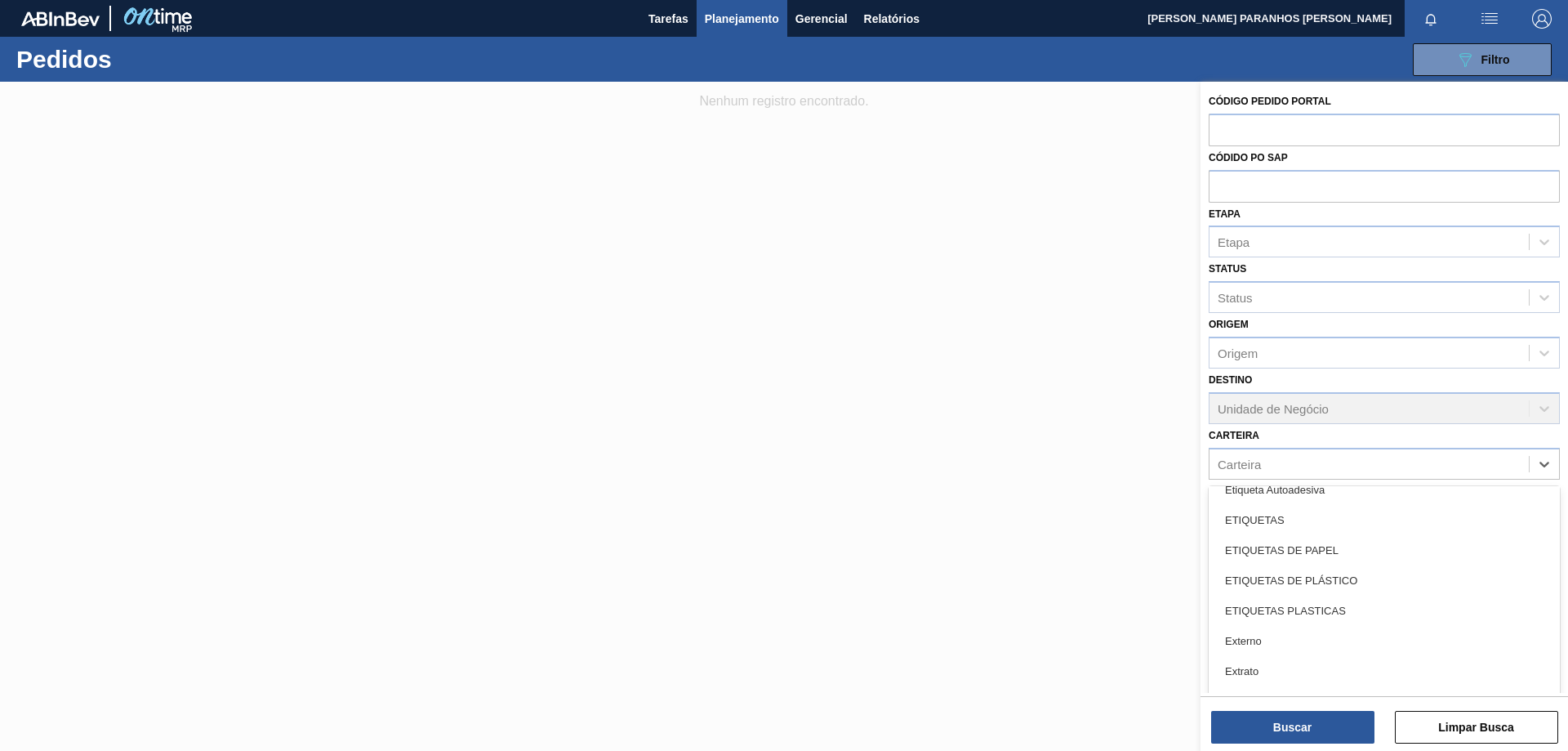
scroll to position [1997, 0]
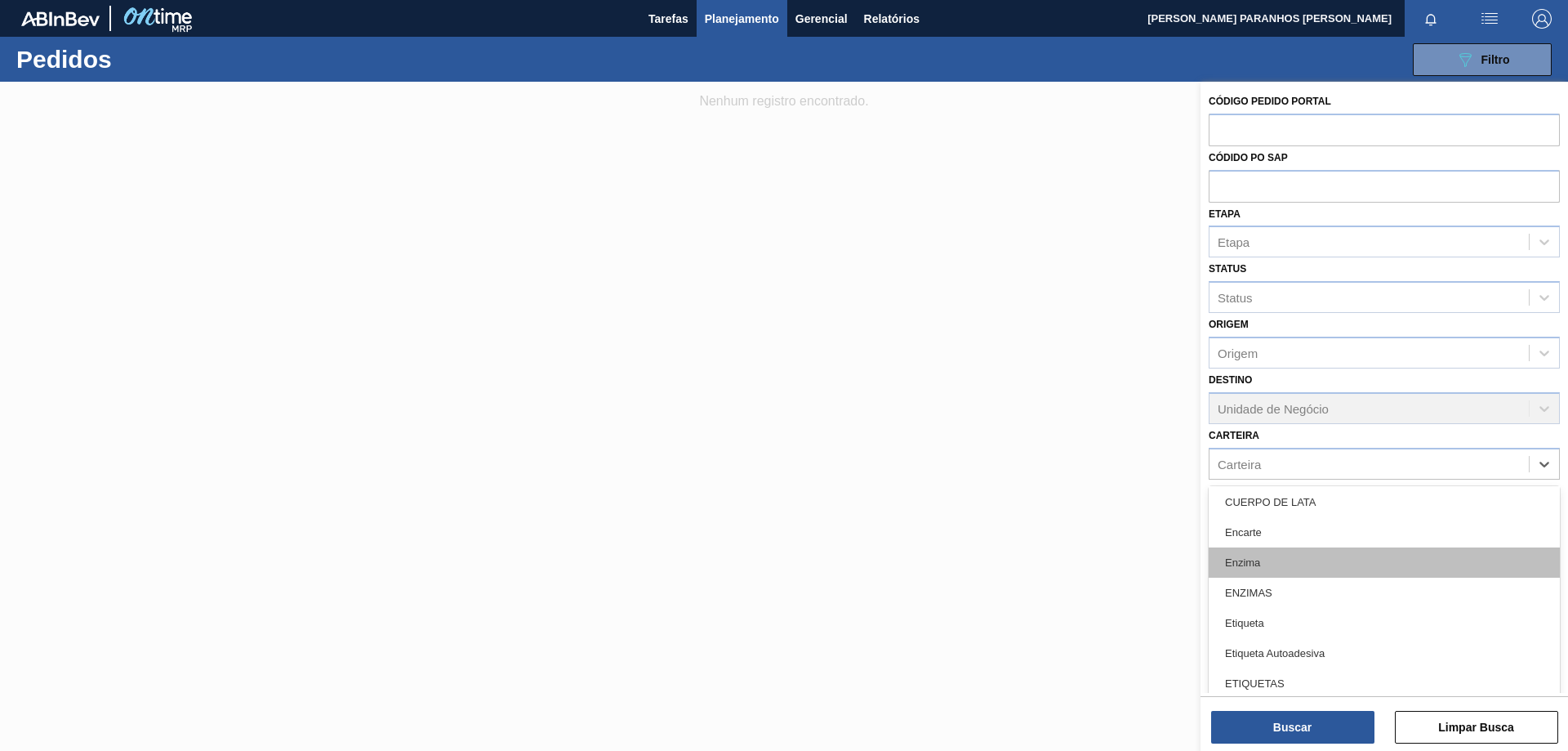
click at [1304, 557] on div "Enzima" at bounding box center [1384, 562] width 351 height 30
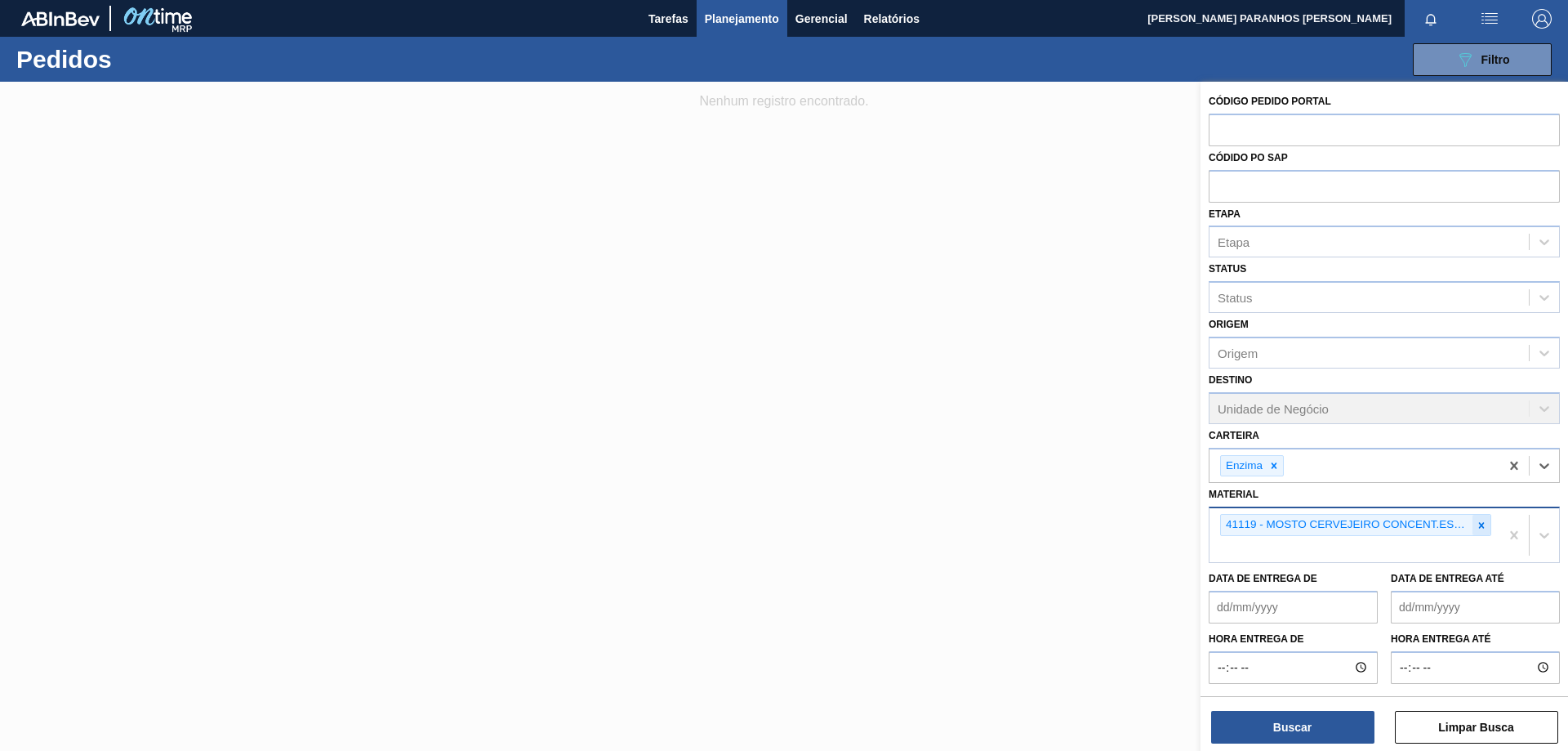
click at [1481, 521] on icon at bounding box center [1481, 525] width 11 height 11
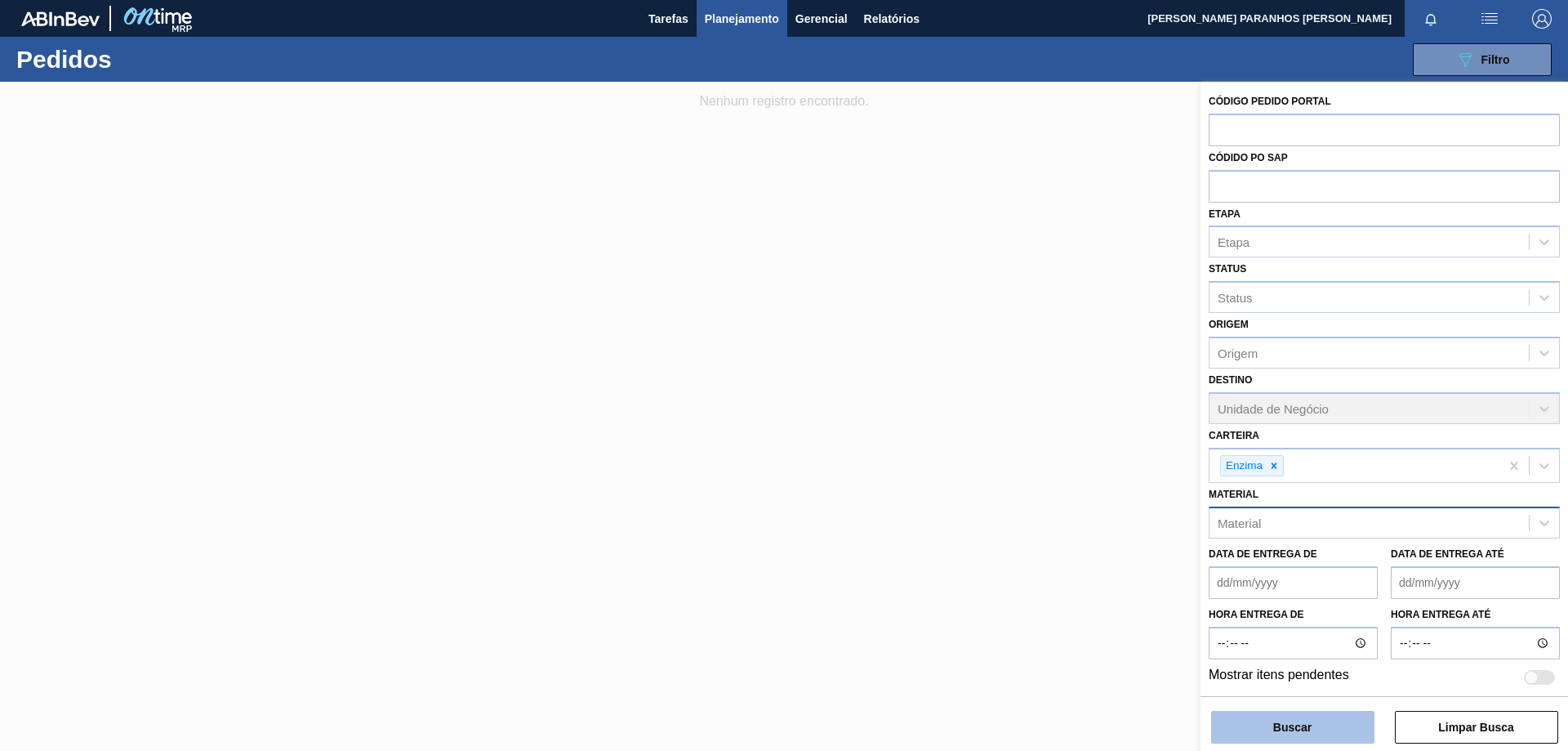
click at [1293, 727] on button "Buscar" at bounding box center [1293, 727] width 163 height 33
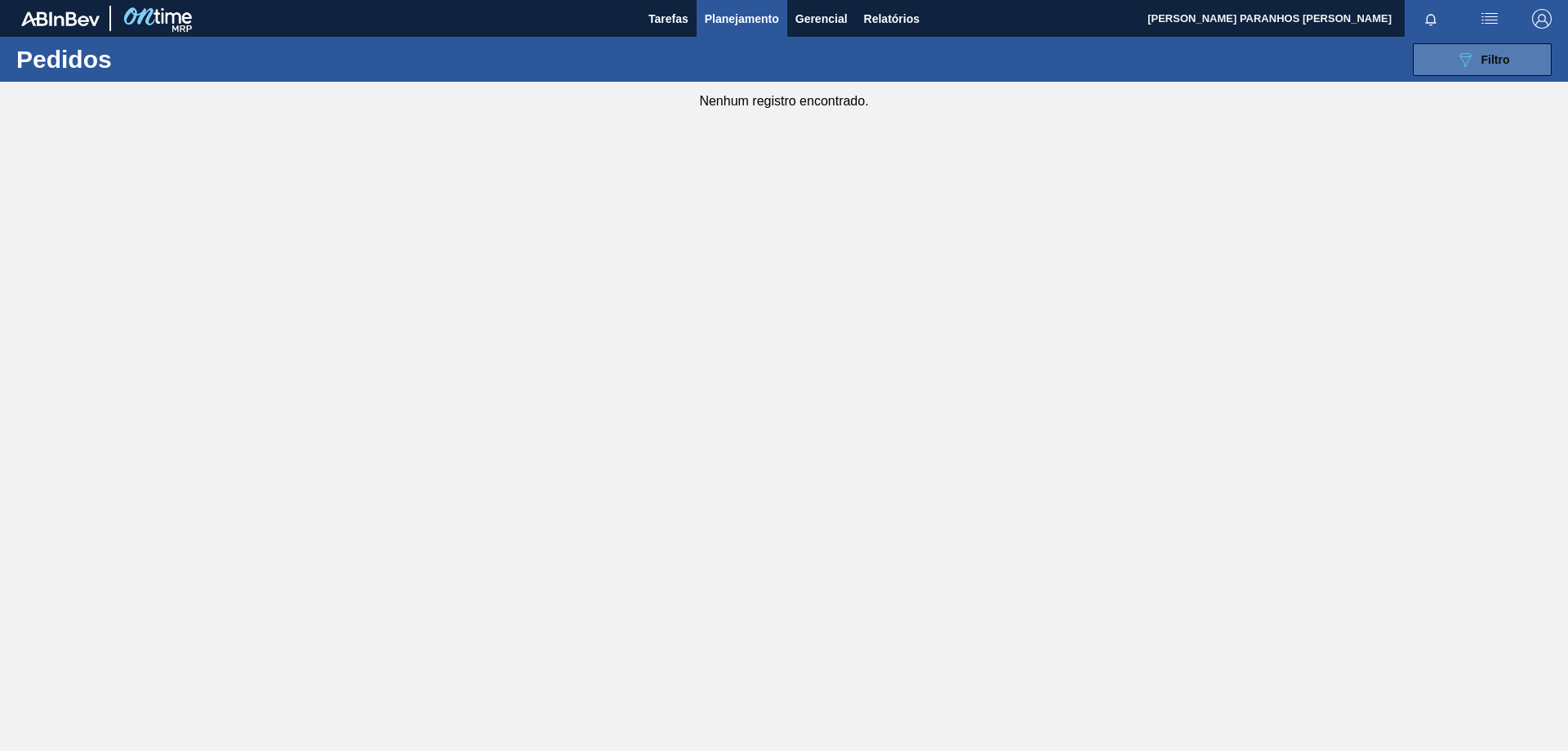
click at [1437, 48] on button "089F7B8B-B2A5-4AFE-B5C0-19BA573D28AC Filtro" at bounding box center [1483, 60] width 139 height 33
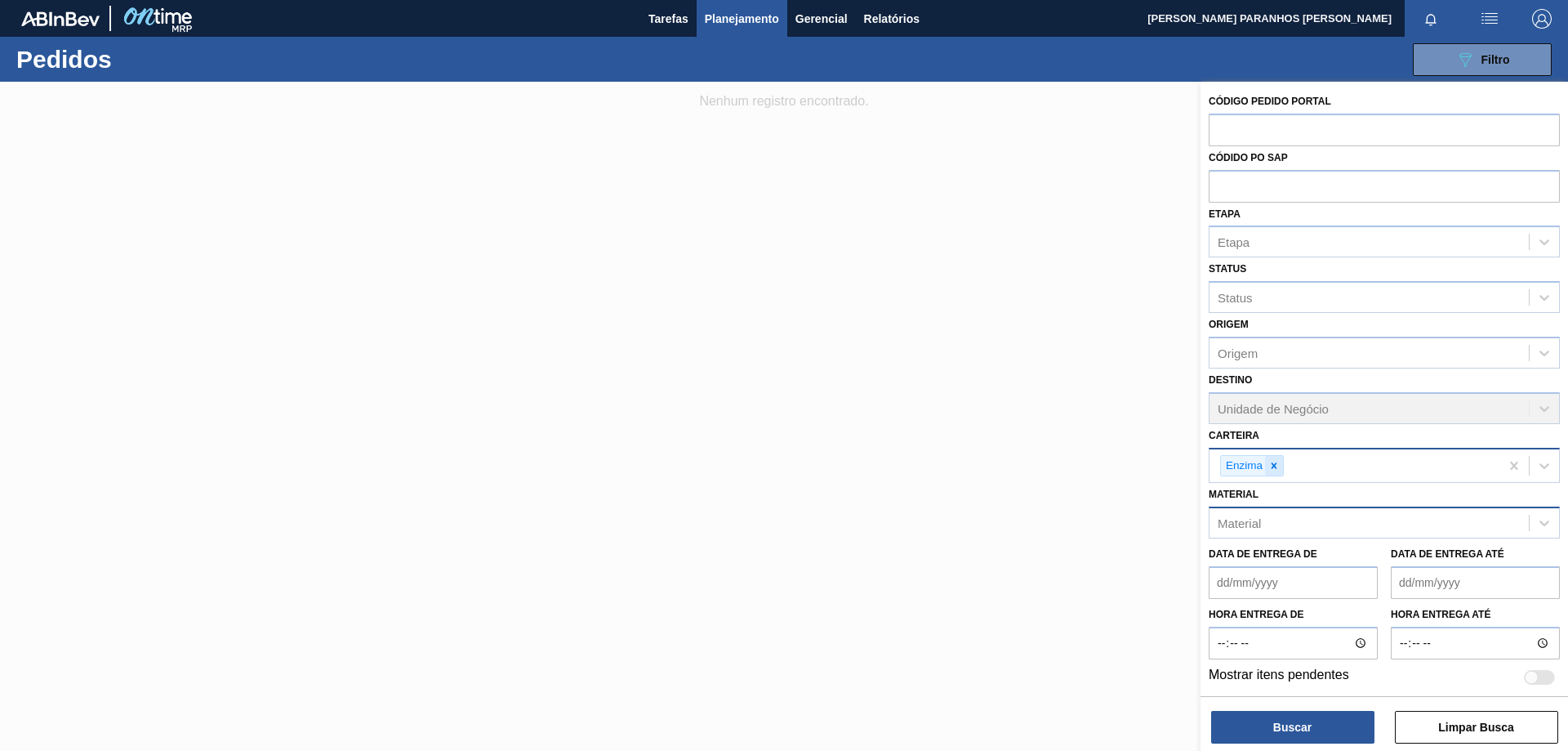
click at [1270, 461] on icon at bounding box center [1273, 465] width 11 height 11
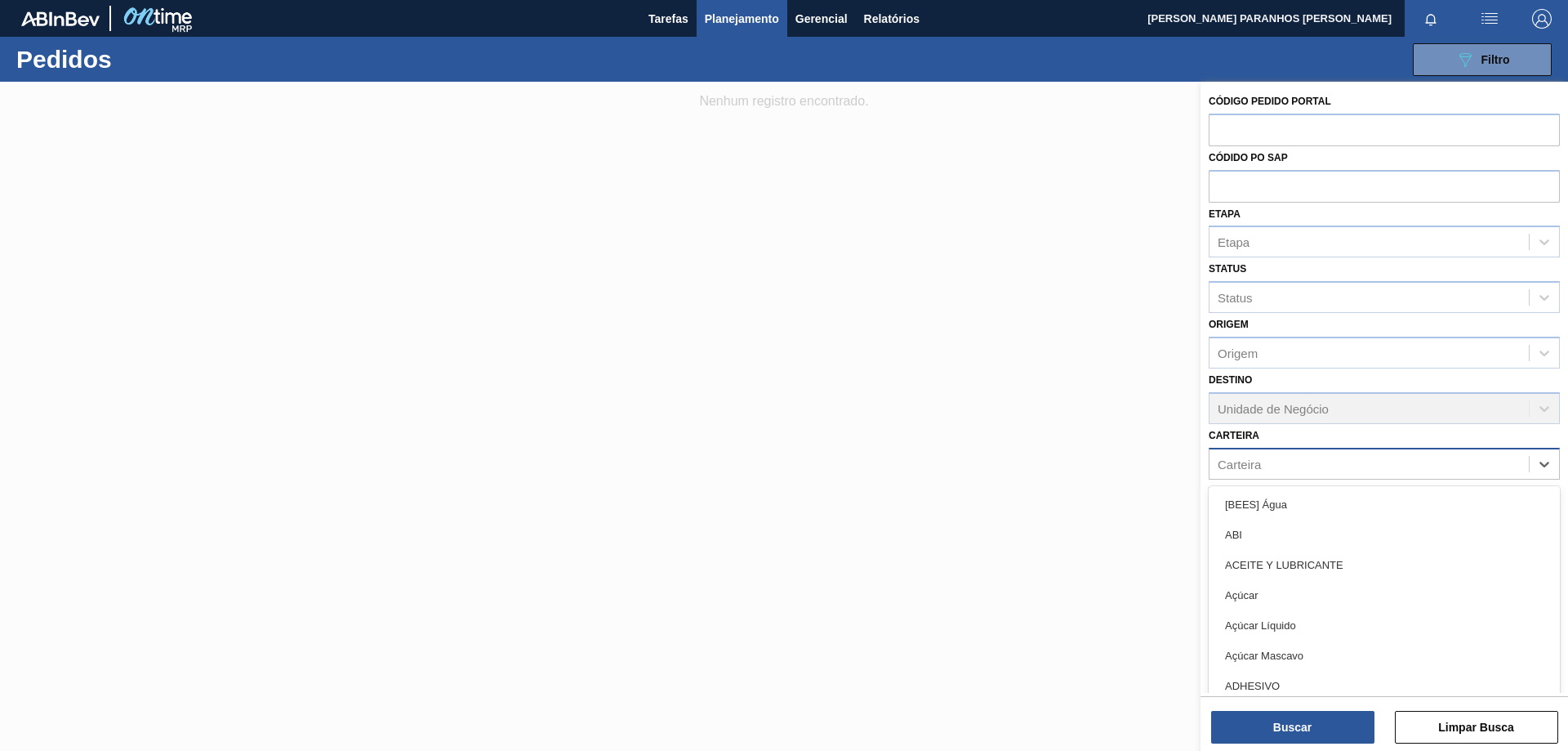
click at [1277, 462] on div "Carteira" at bounding box center [1369, 464] width 319 height 24
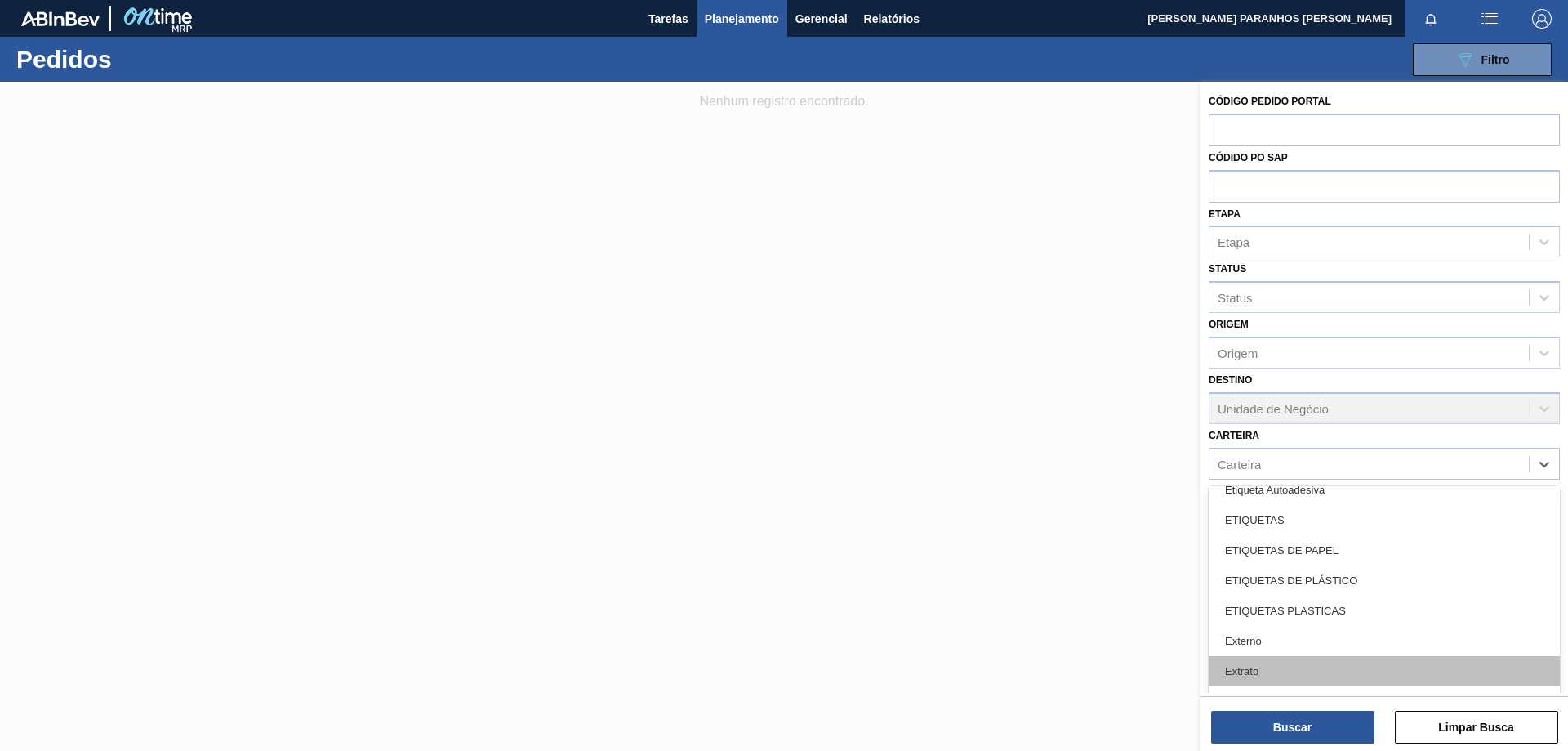
click at [1295, 659] on div "Extrato" at bounding box center [1384, 671] width 351 height 30
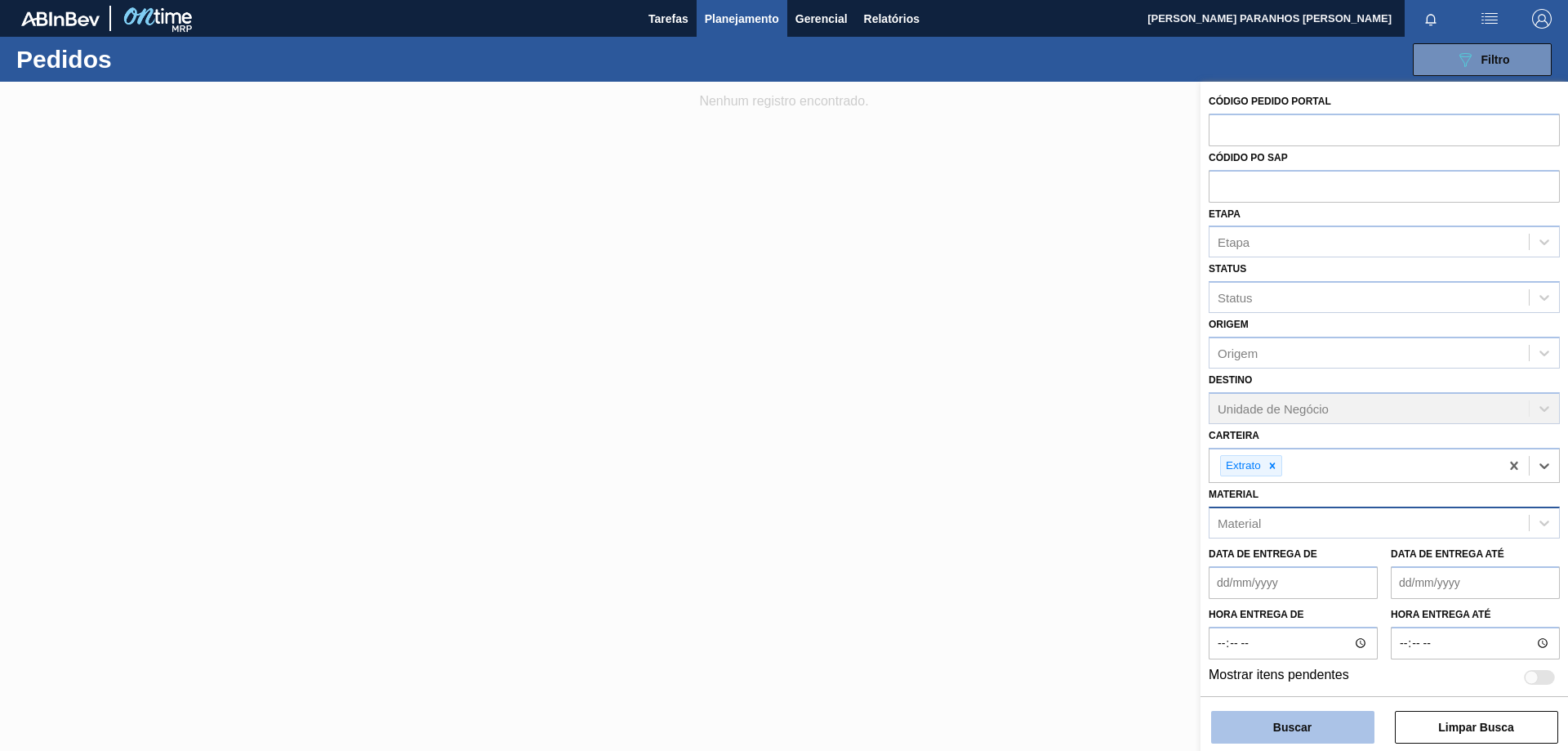
click at [1319, 732] on button "Buscar" at bounding box center [1293, 727] width 163 height 33
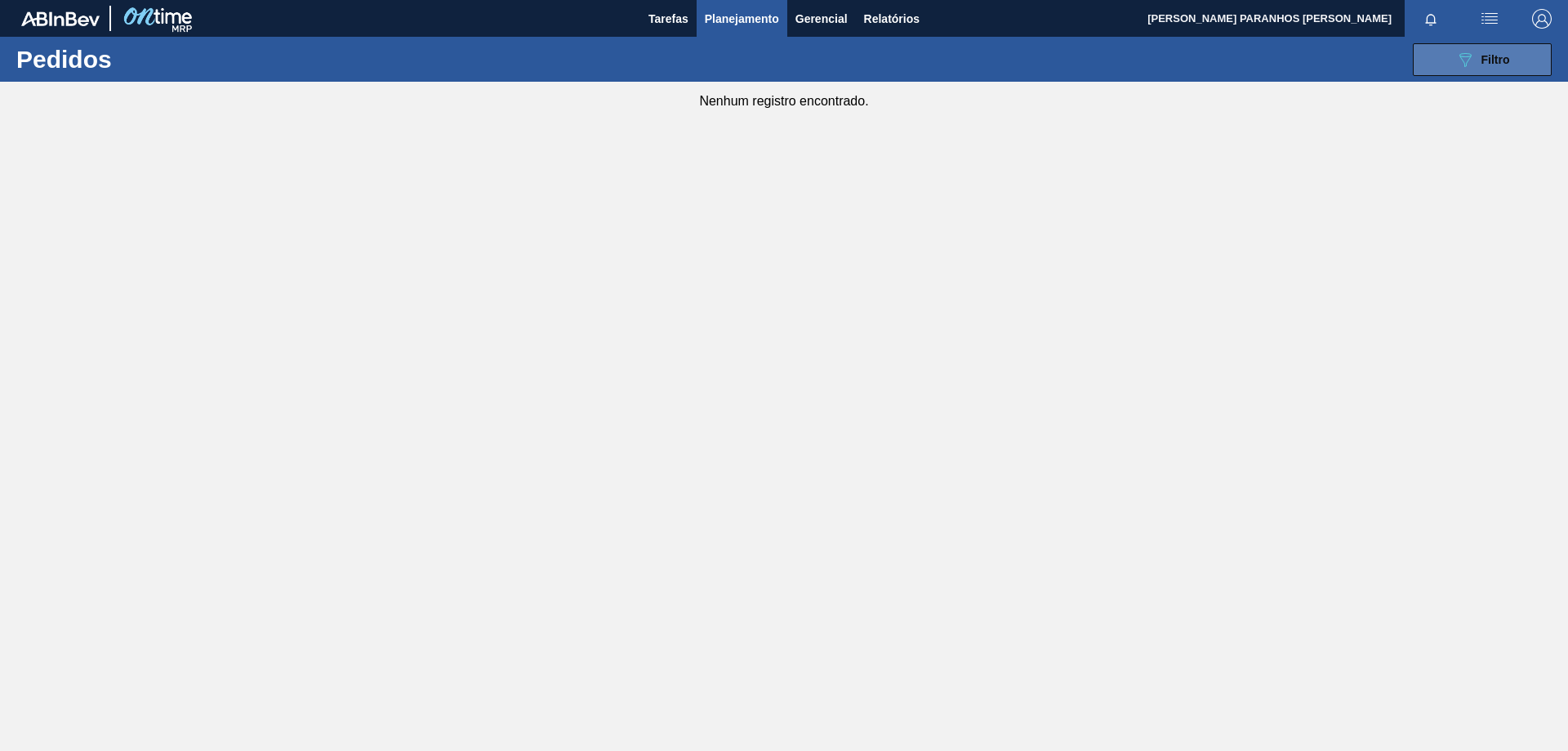
click at [1467, 62] on icon at bounding box center [1465, 60] width 12 height 14
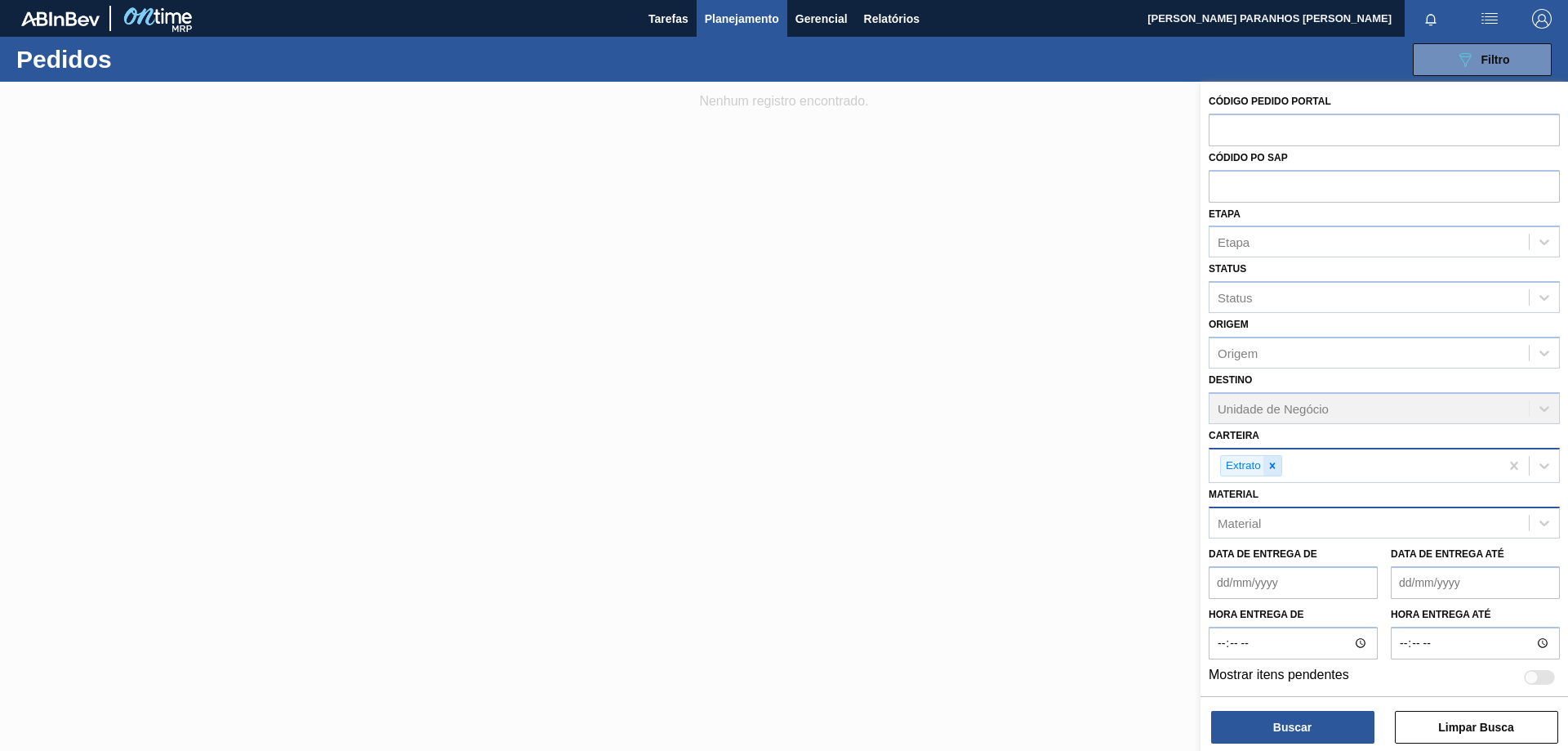
click at [1272, 468] on icon at bounding box center [1272, 465] width 11 height 11
click at [1320, 502] on div "Material" at bounding box center [1384, 517] width 351 height 32
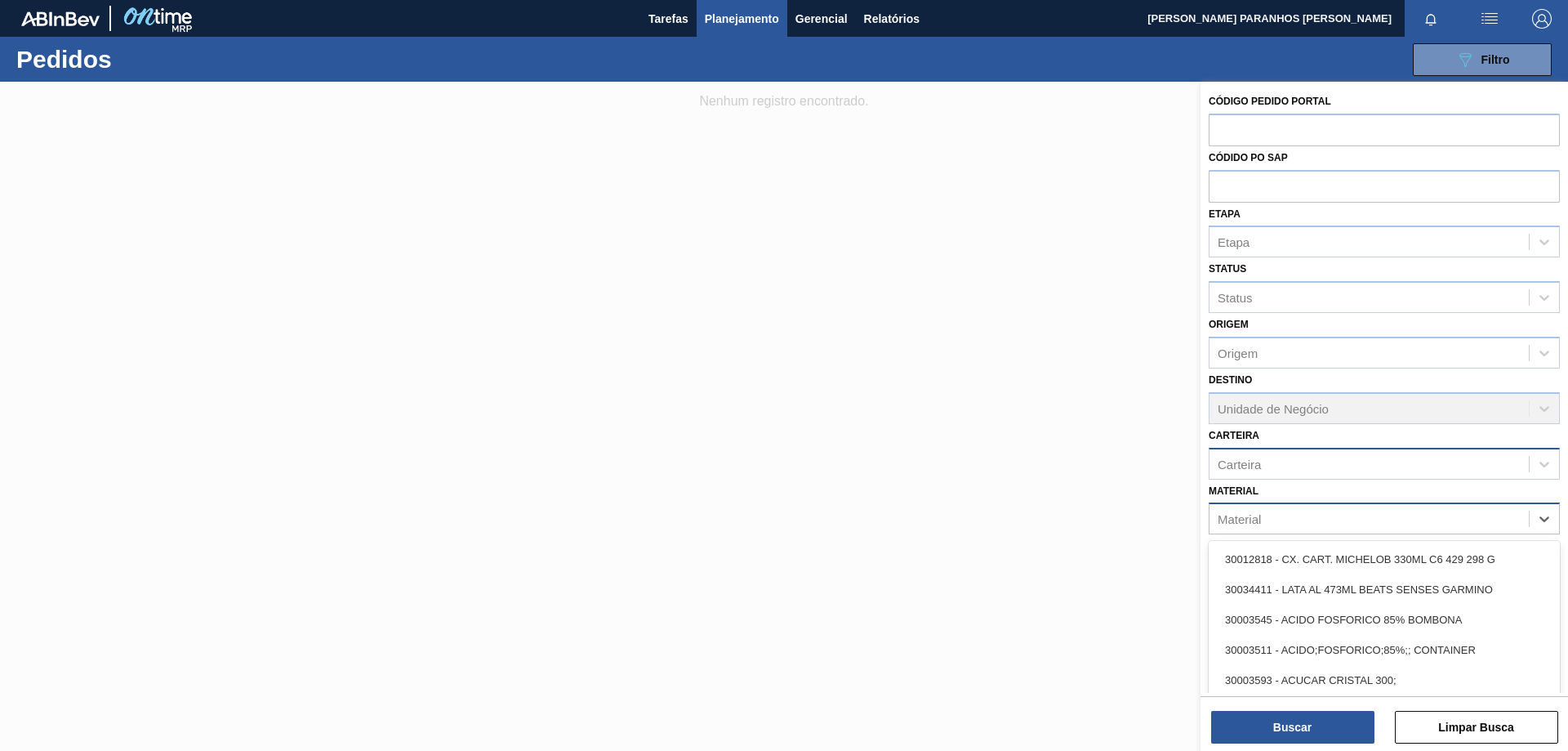
paste input "30012533"
type input "30012533"
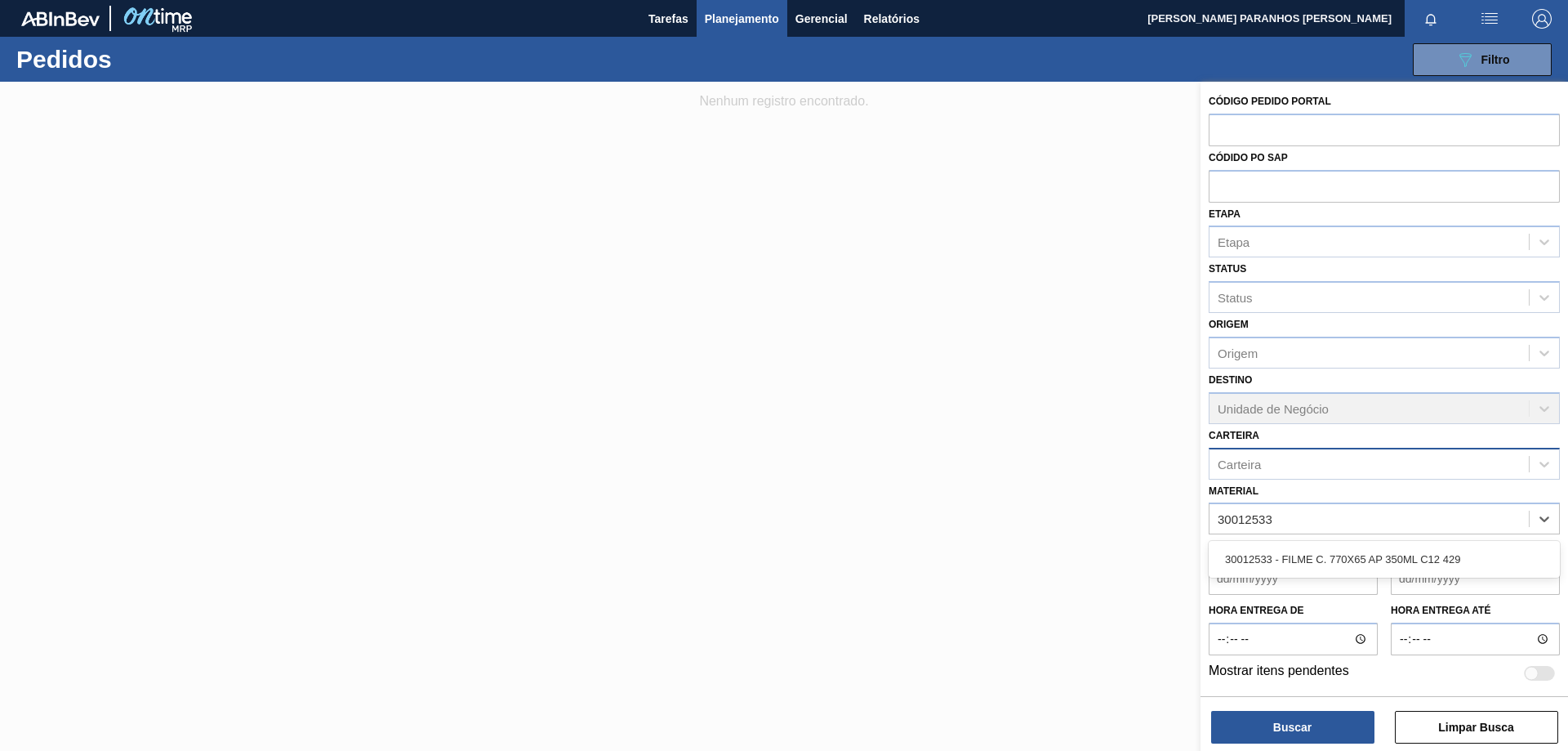
click at [1369, 542] on div "30012533 - FILME C. 770X65 AP 350ML C12 429" at bounding box center [1384, 559] width 351 height 37
click at [1371, 555] on div "30012533 - FILME C. 770X65 AP 350ML C12 429" at bounding box center [1384, 559] width 351 height 30
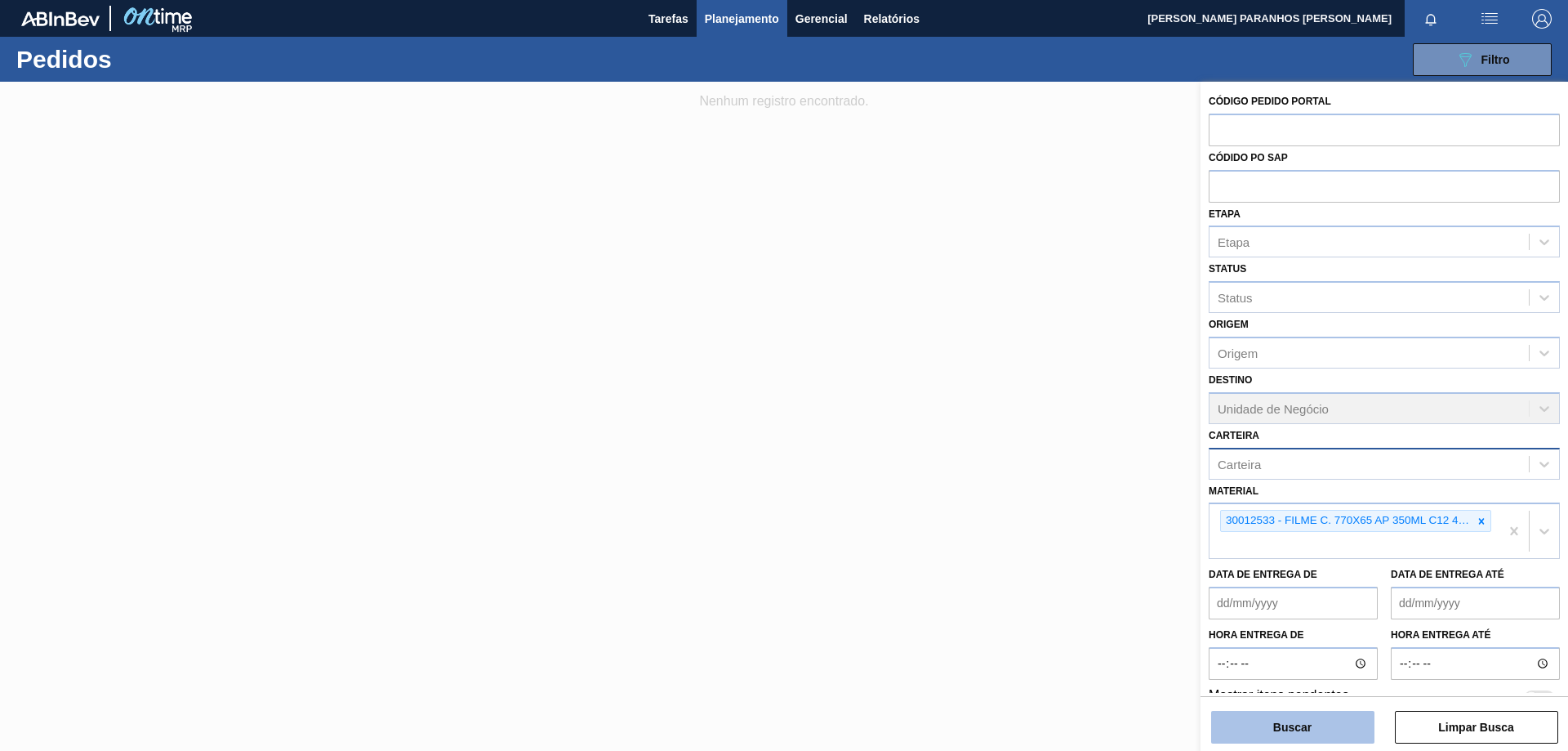
click at [1335, 718] on button "Buscar" at bounding box center [1293, 727] width 163 height 33
